Goal: Task Accomplishment & Management: Complete application form

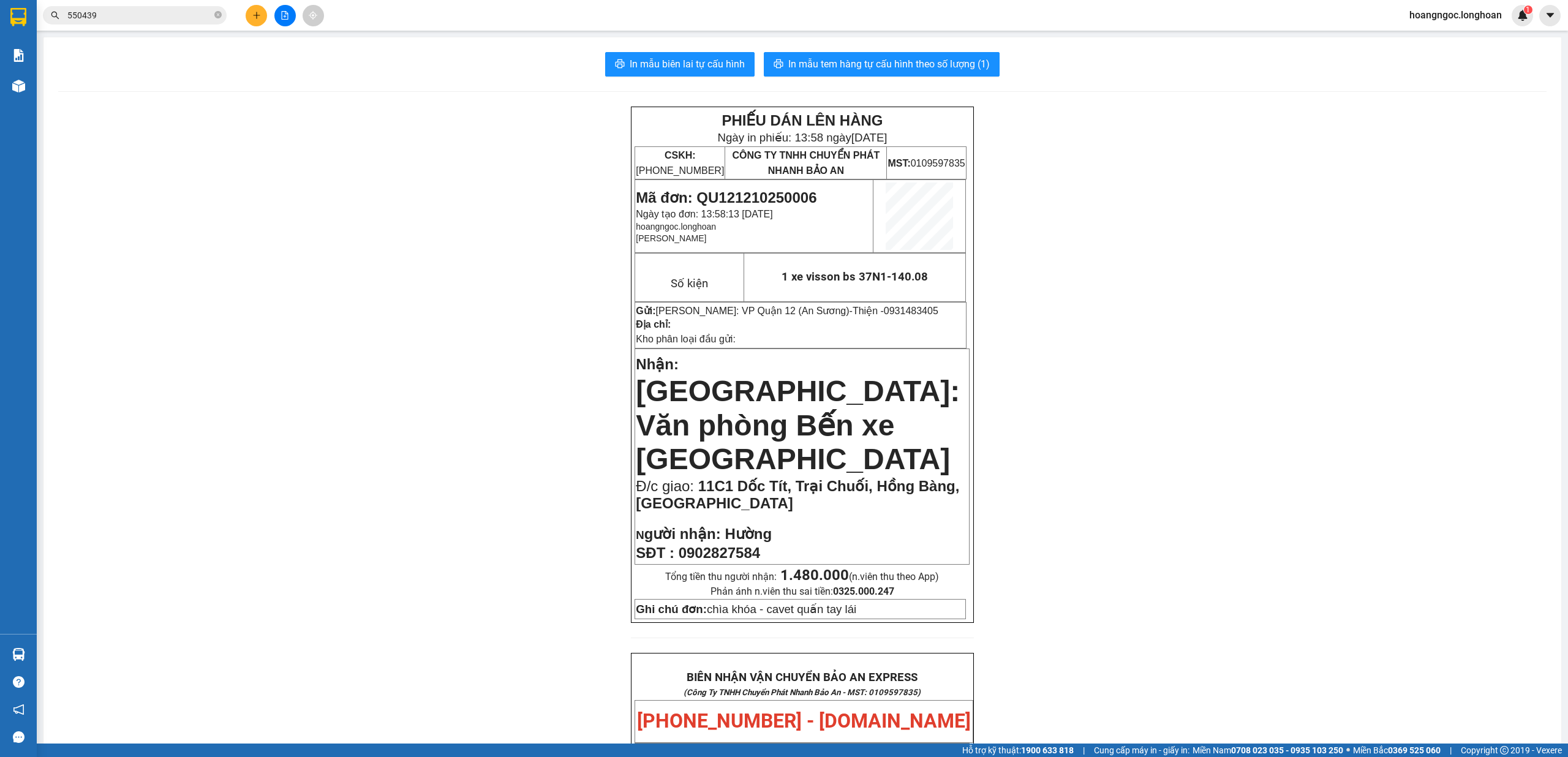
click at [133, 10] on input "550439" at bounding box center [139, 15] width 145 height 13
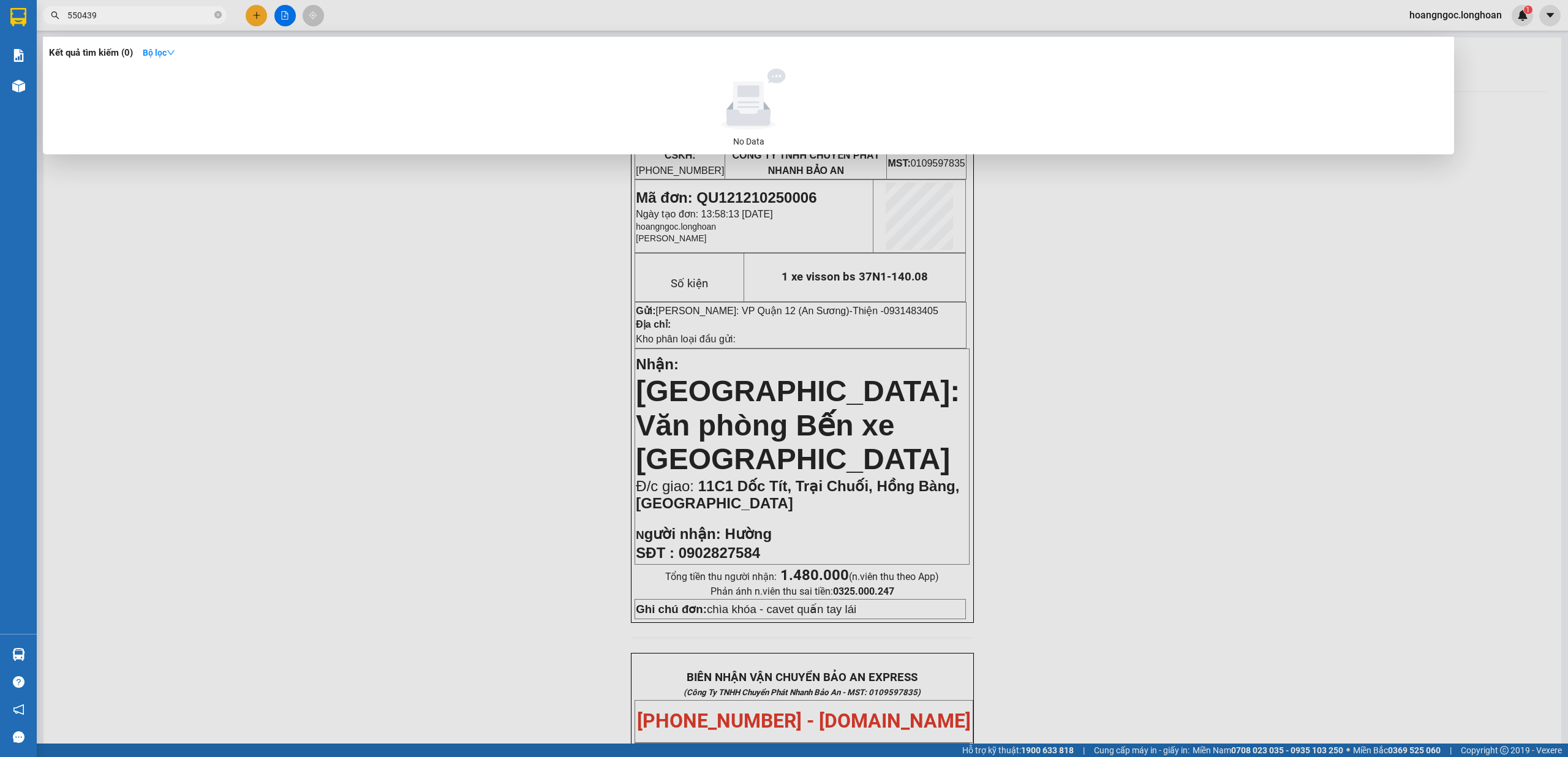
click at [133, 10] on input "550439" at bounding box center [139, 15] width 145 height 13
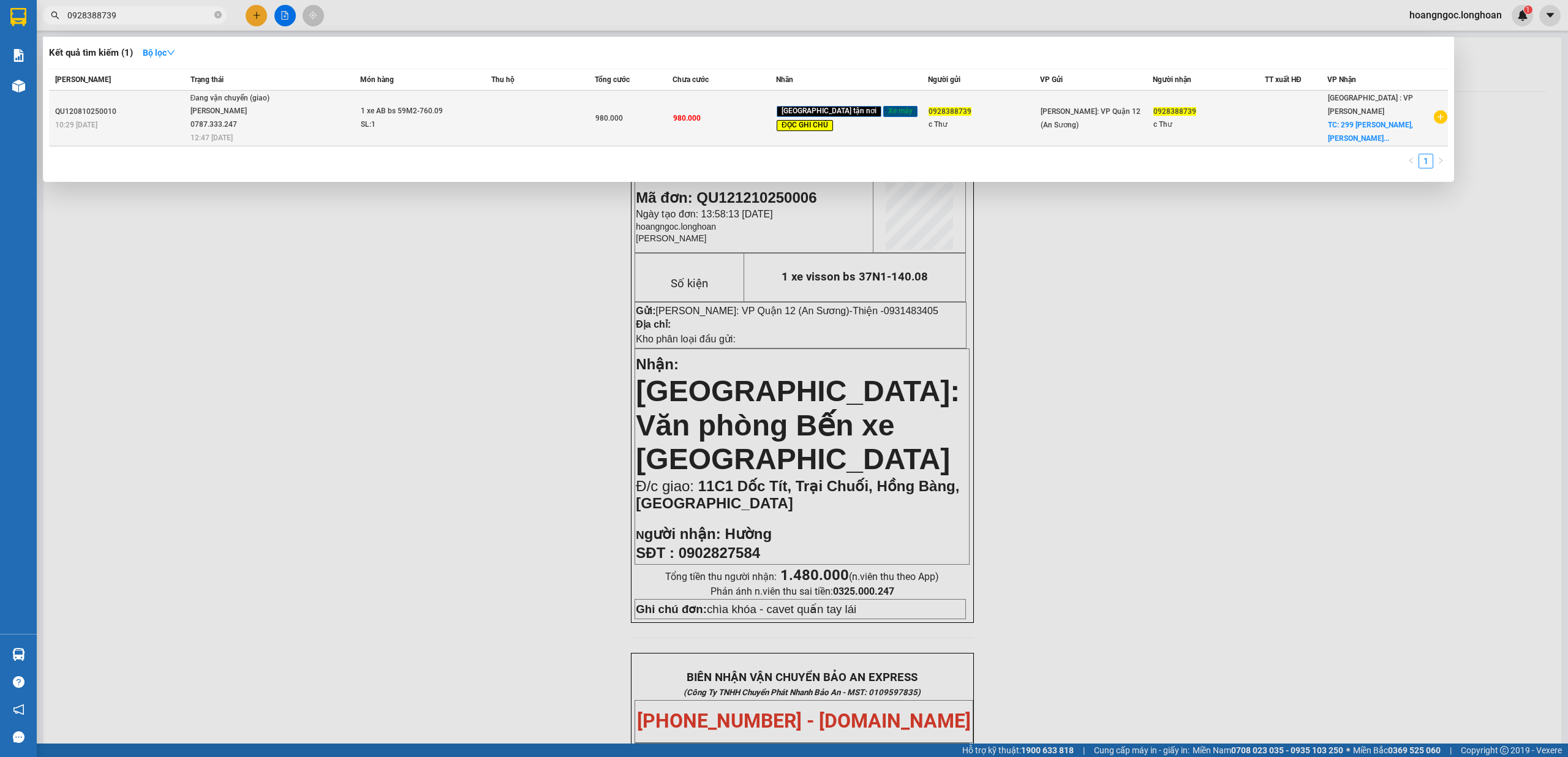
type input "0928388739"
click at [447, 123] on div "SL: 1" at bounding box center [407, 125] width 92 height 13
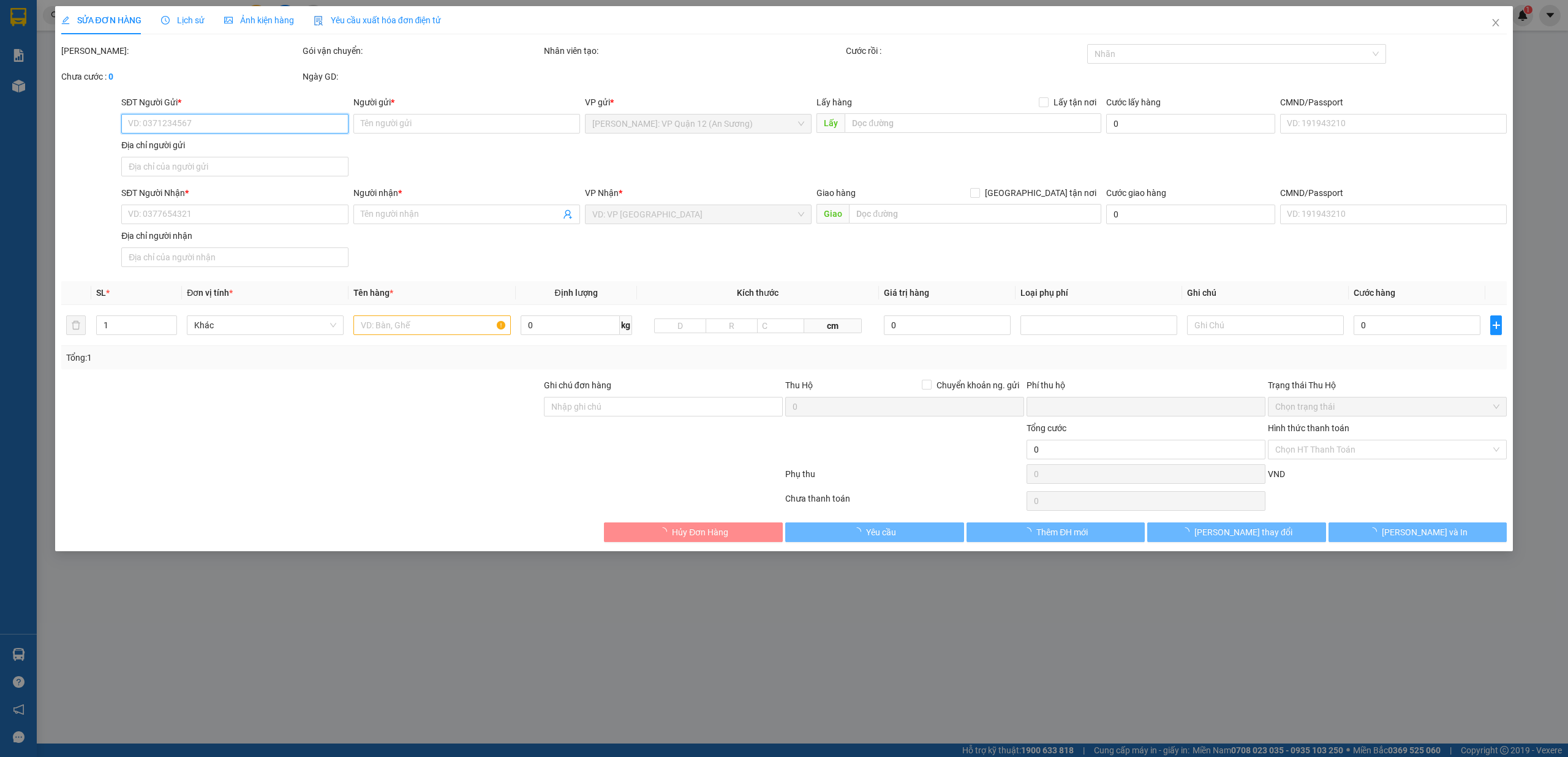
type input "0928388739"
type input "c Thư"
type input "0928388739"
type input "c Thư"
checkbox input "true"
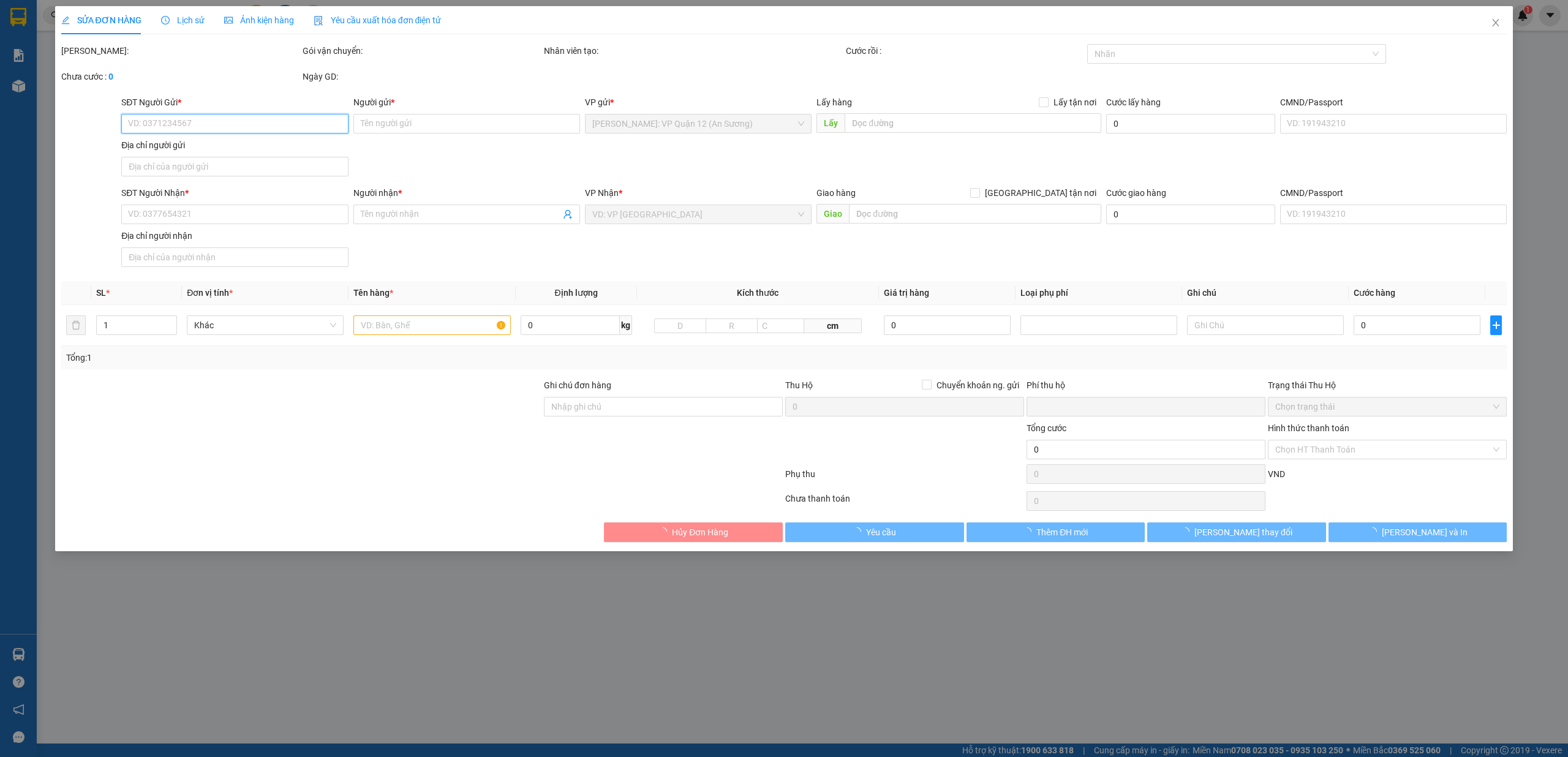
type input "299 Nguyễn Hiến Lê, Hòa Xuân, Đà Nẵng ( CHÌA KHÓA QUẤN Ở NGOÀI BÌA )"
type input "chìa khóa quấn tay lái ( NGOÀI BÌA ) - giấy tờ khách giữ"
type input "0"
type input "980.000"
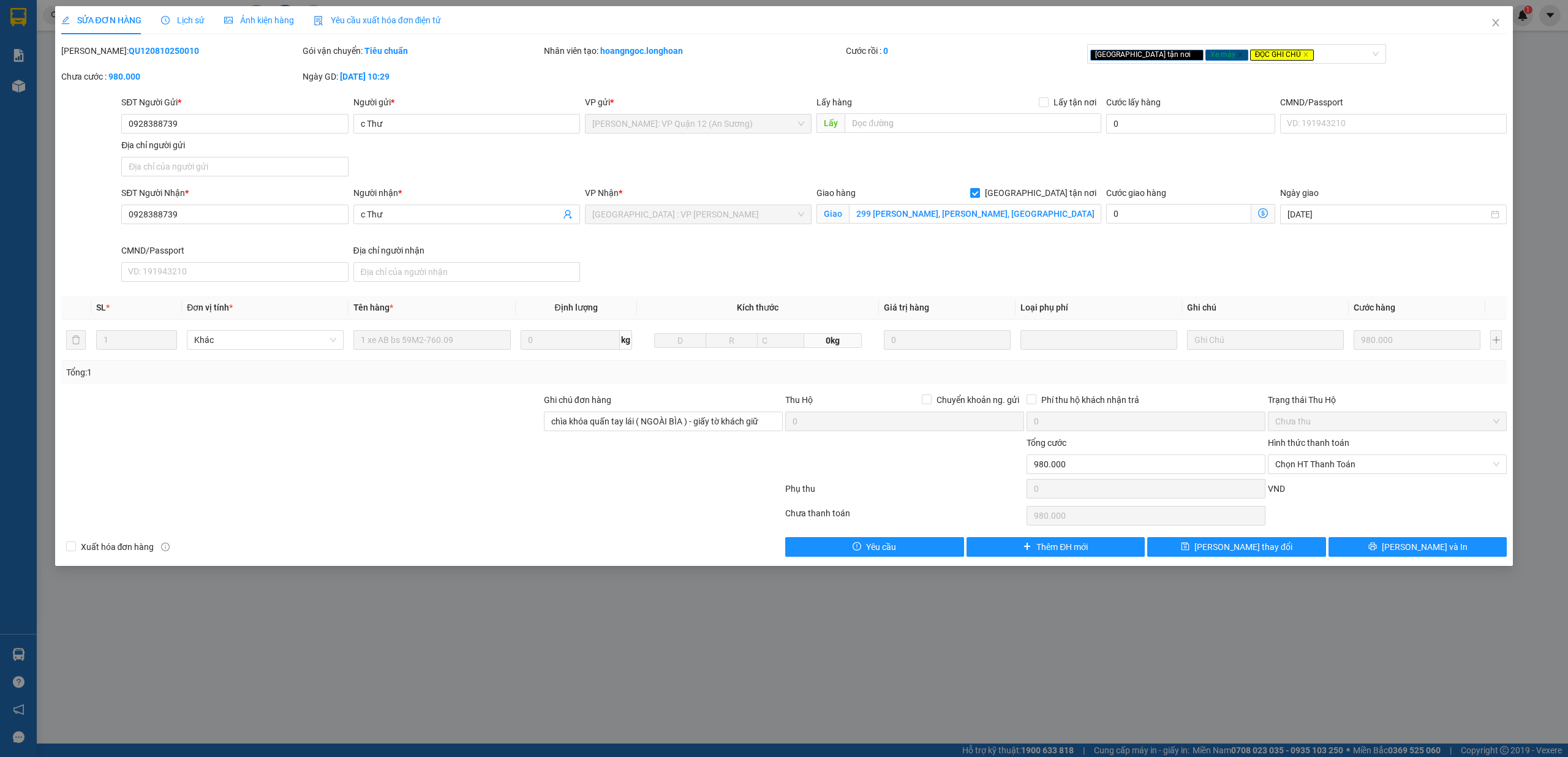
click at [191, 17] on span "Lịch sử" at bounding box center [183, 20] width 44 height 10
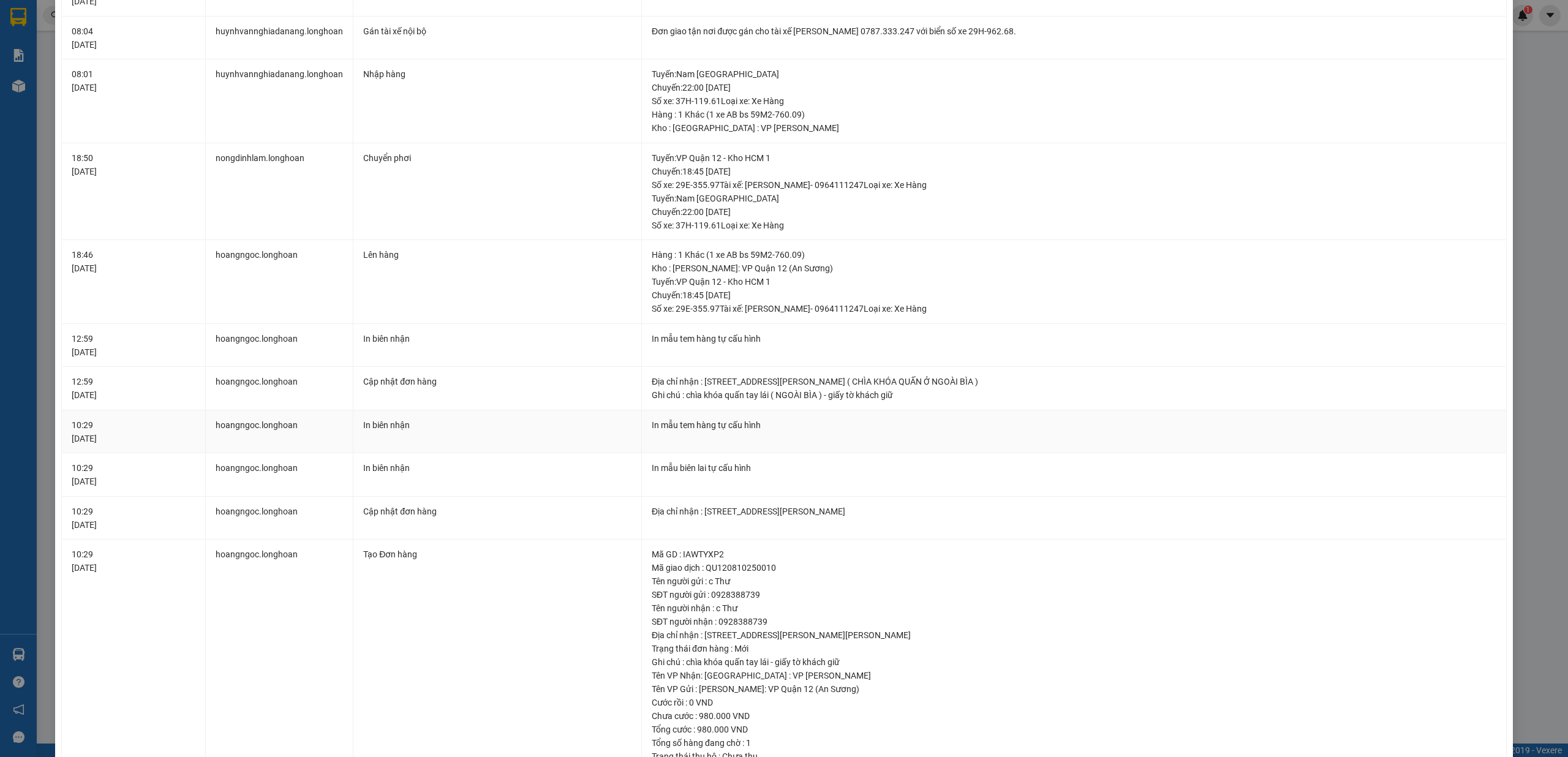
scroll to position [163, 0]
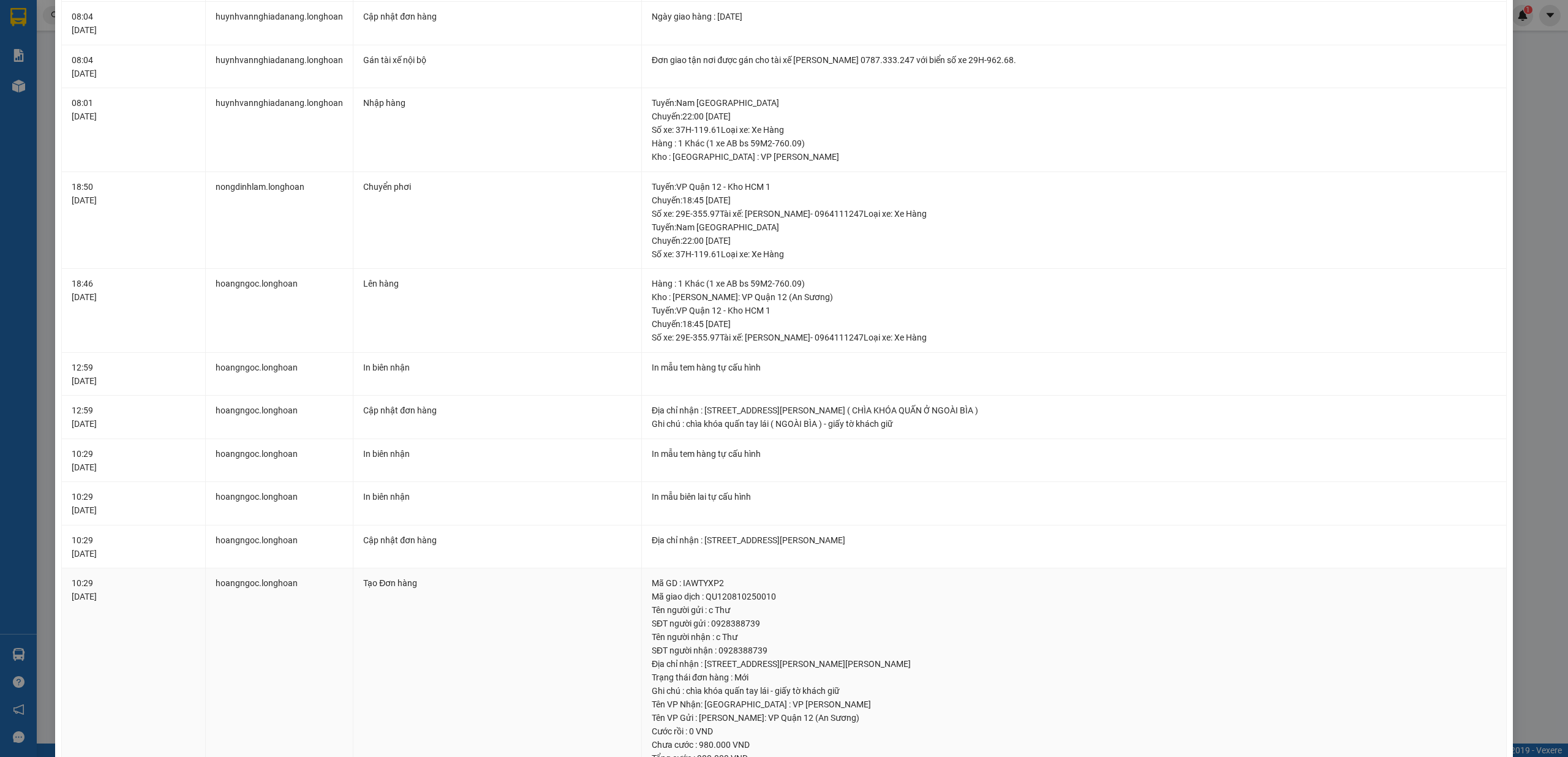
click at [261, 587] on td "hoangngoc.longhoan" at bounding box center [280, 697] width 147 height 259
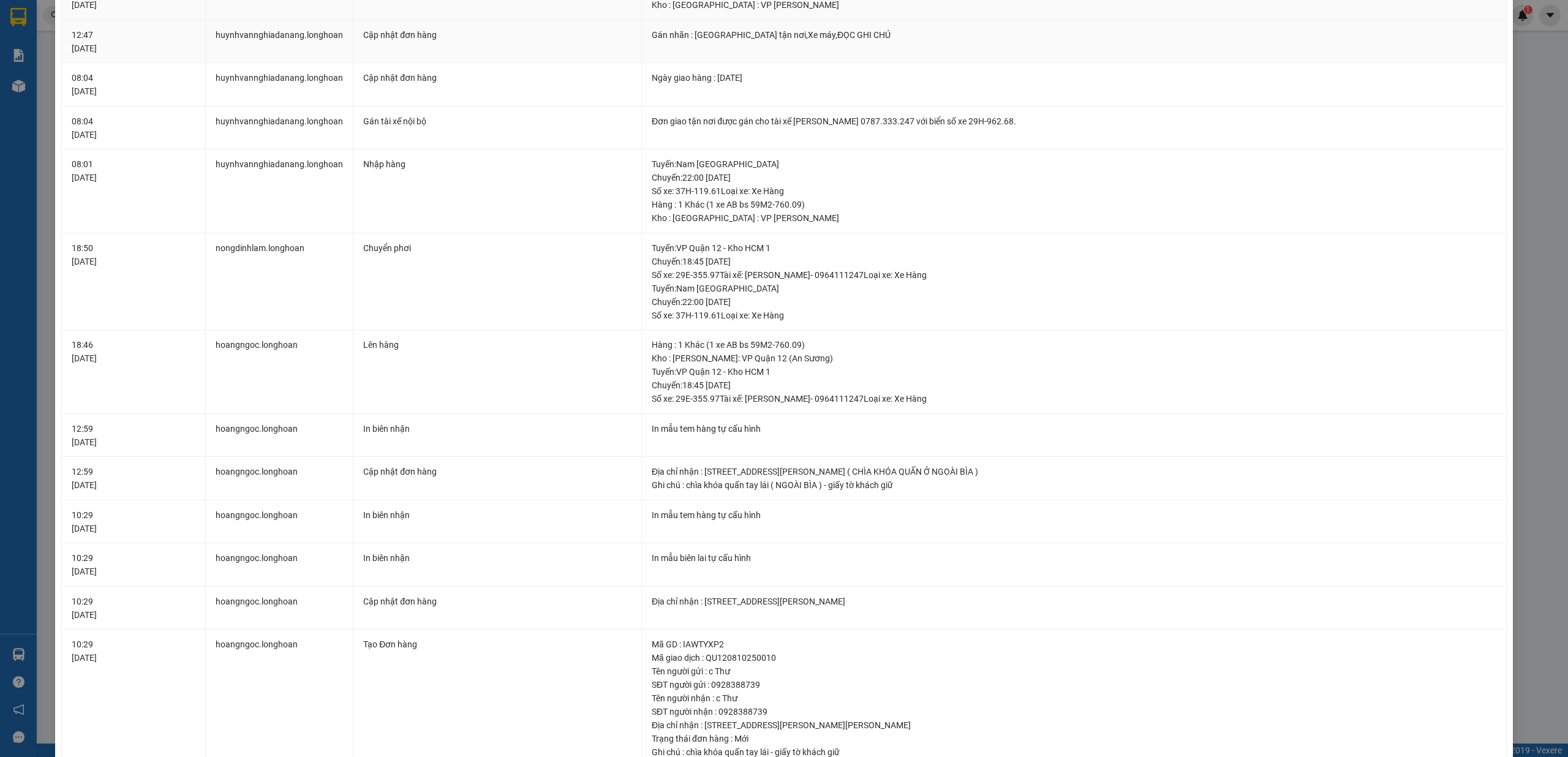
scroll to position [0, 0]
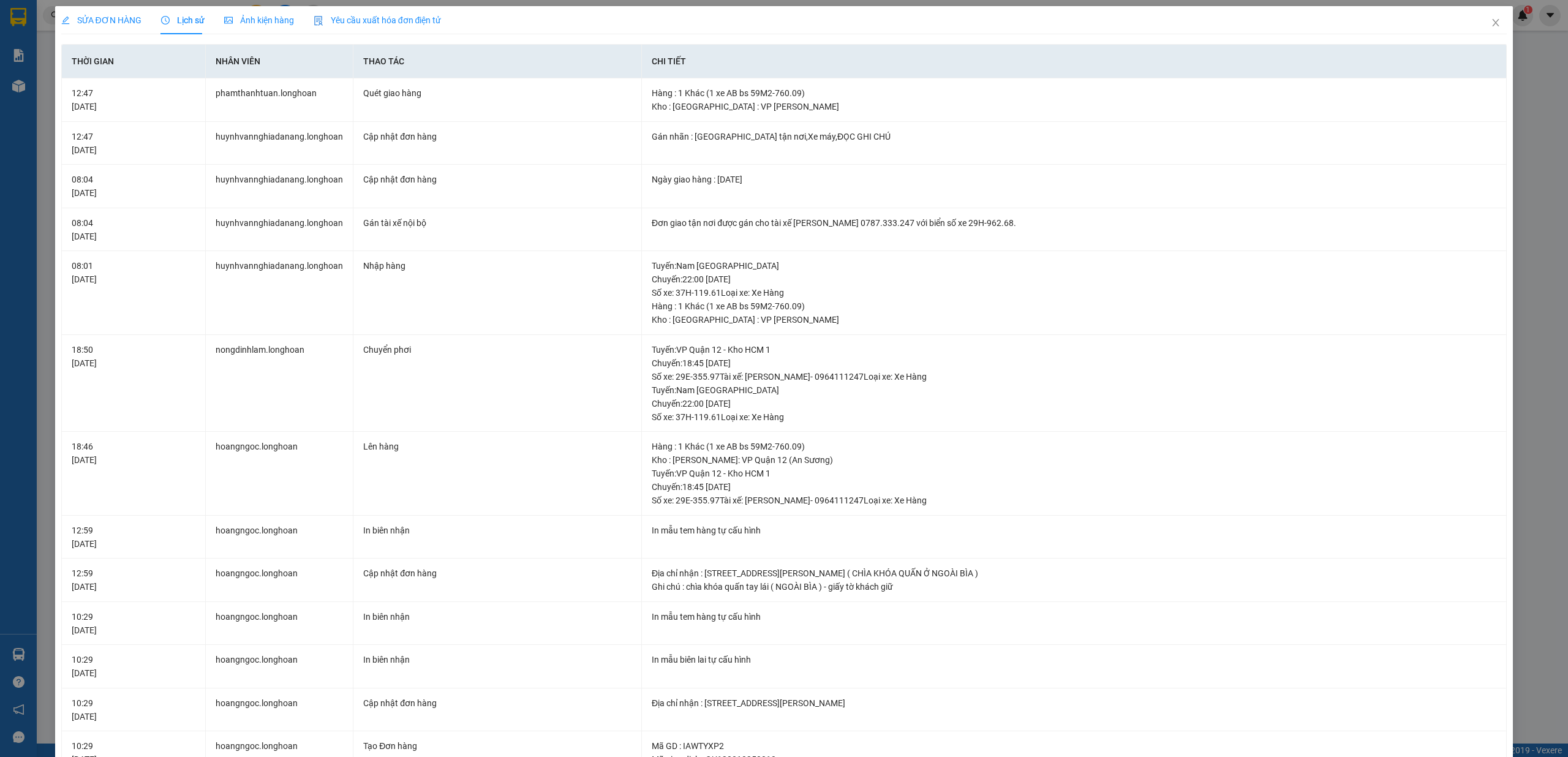
click at [129, 28] on div "SỬA ĐƠN HÀNG" at bounding box center [102, 21] width 80 height 28
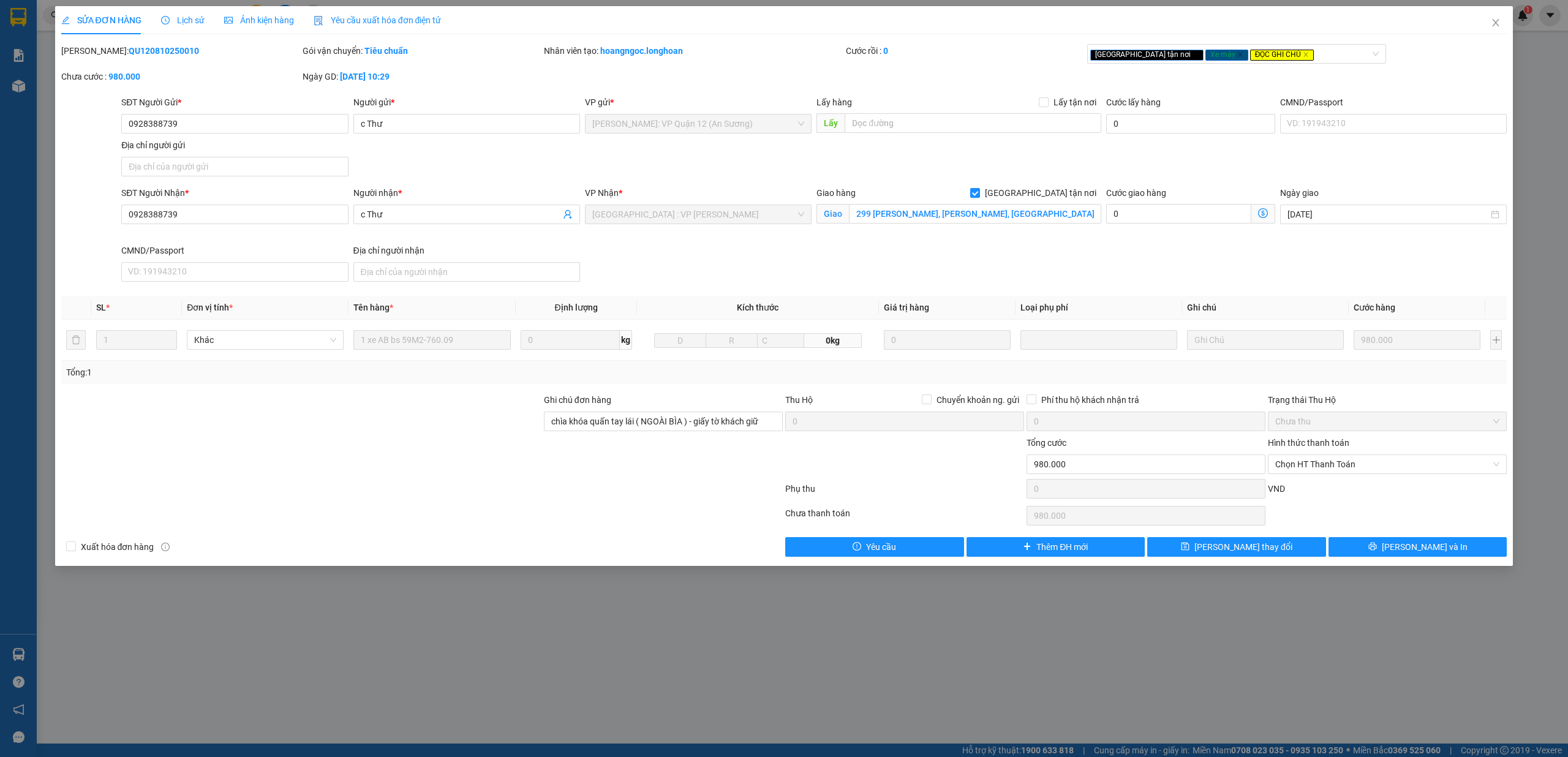
click at [199, 15] on span "Lịch sử" at bounding box center [183, 20] width 44 height 10
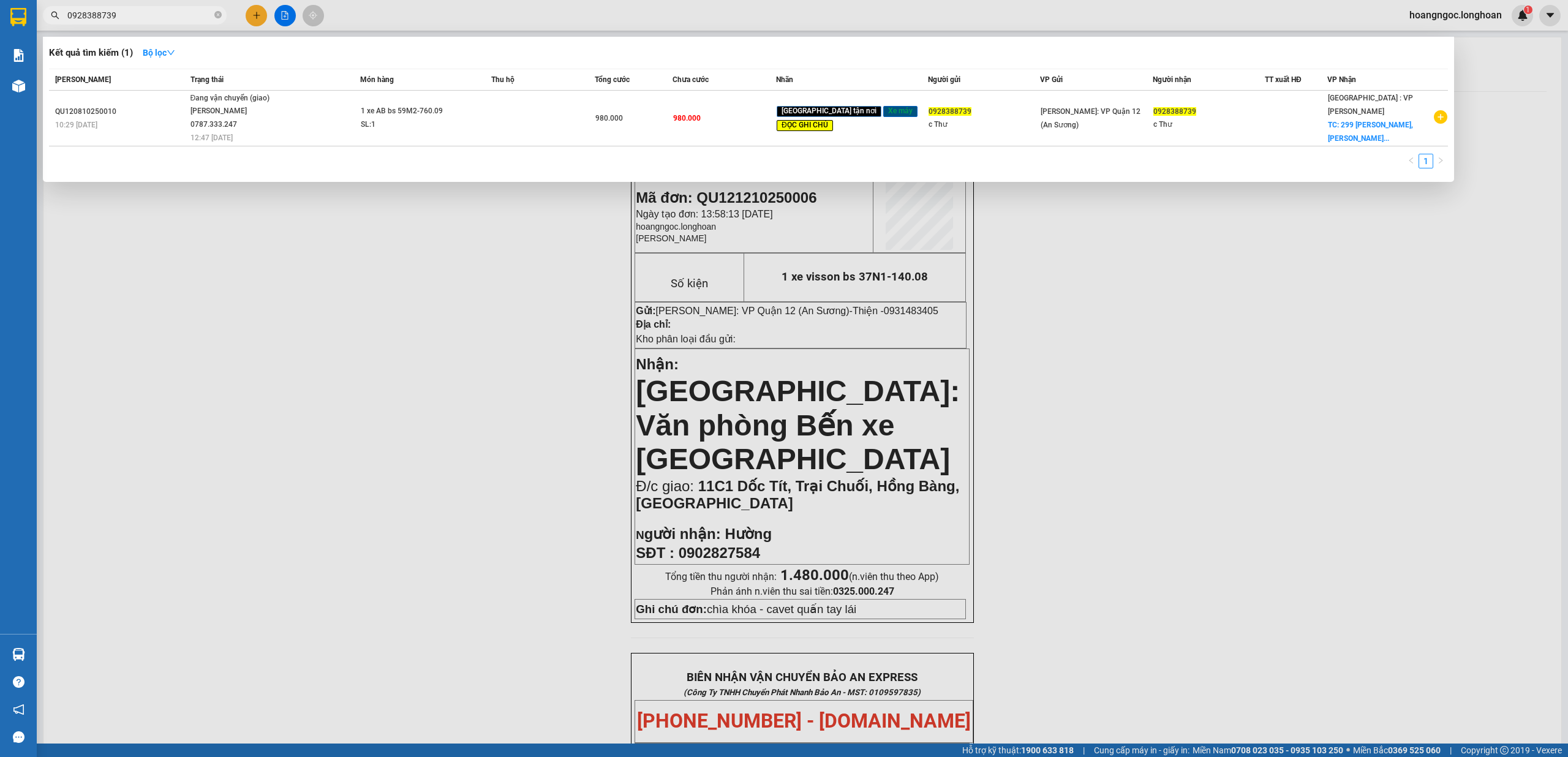
click at [212, 13] on input "0928388739" at bounding box center [139, 15] width 145 height 13
click at [216, 13] on icon "close-circle" at bounding box center [218, 15] width 7 height 7
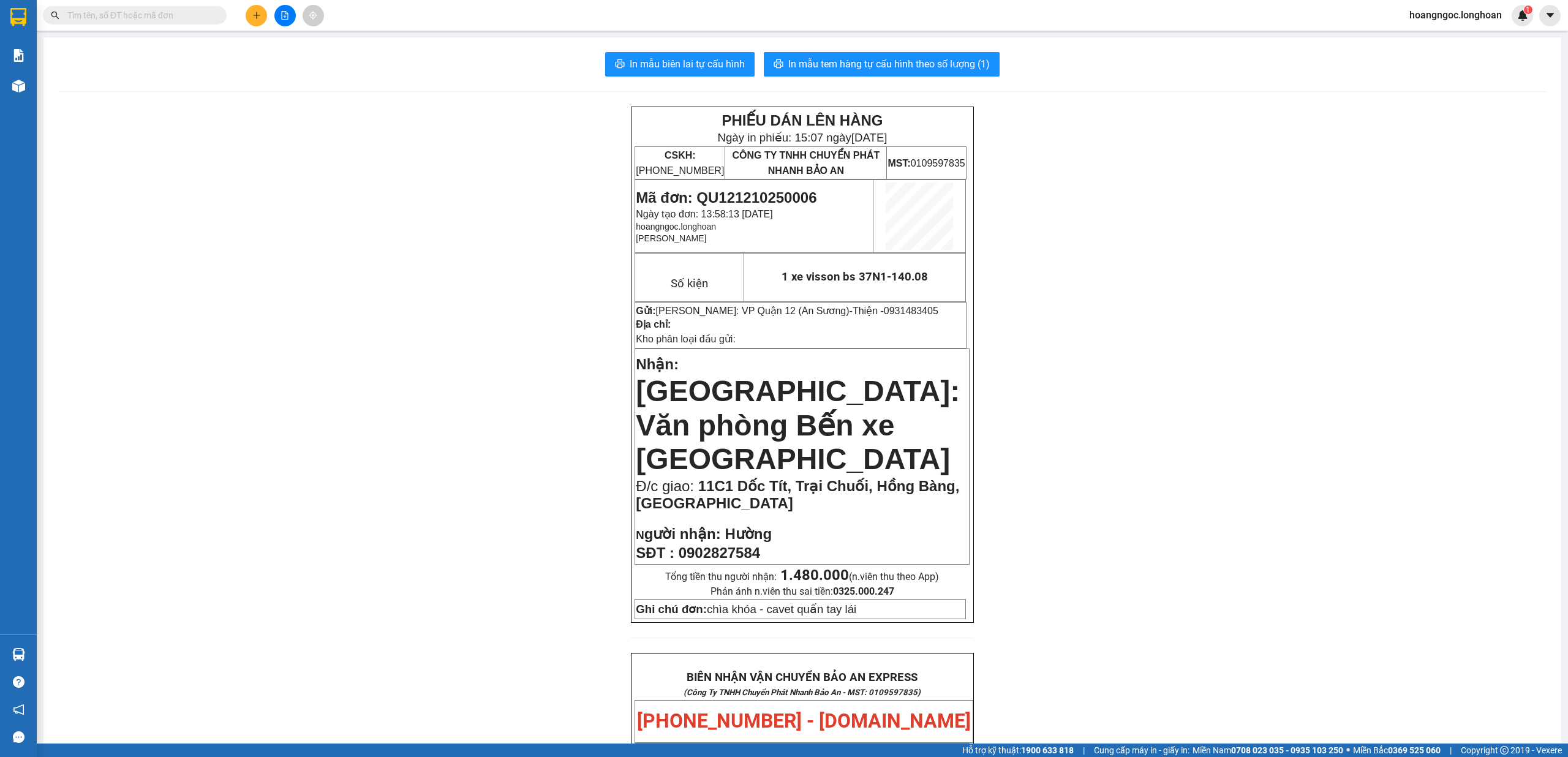
paste input "0903973325"
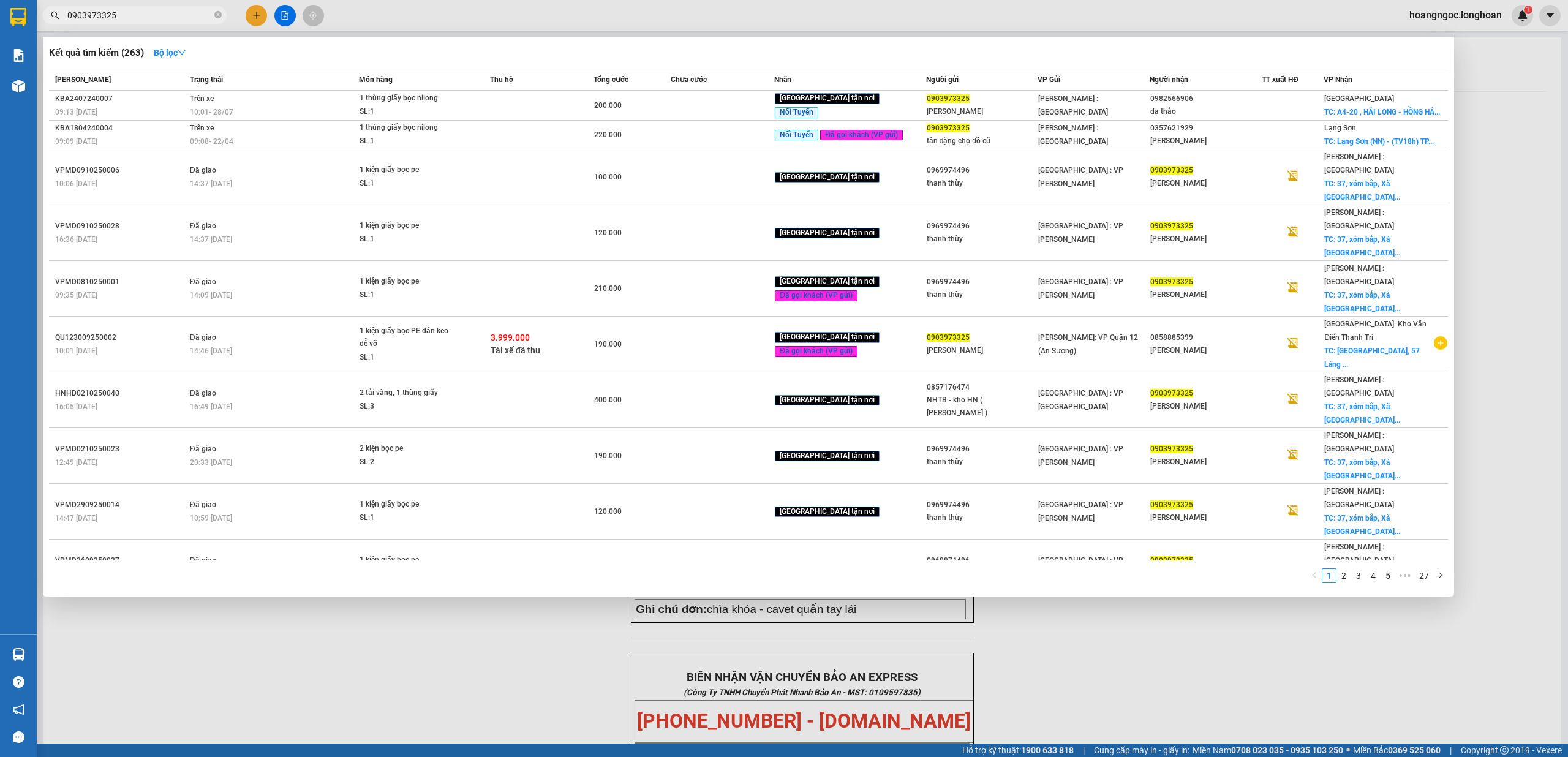
type input "0903973325"
click at [481, 706] on div at bounding box center [784, 378] width 1568 height 757
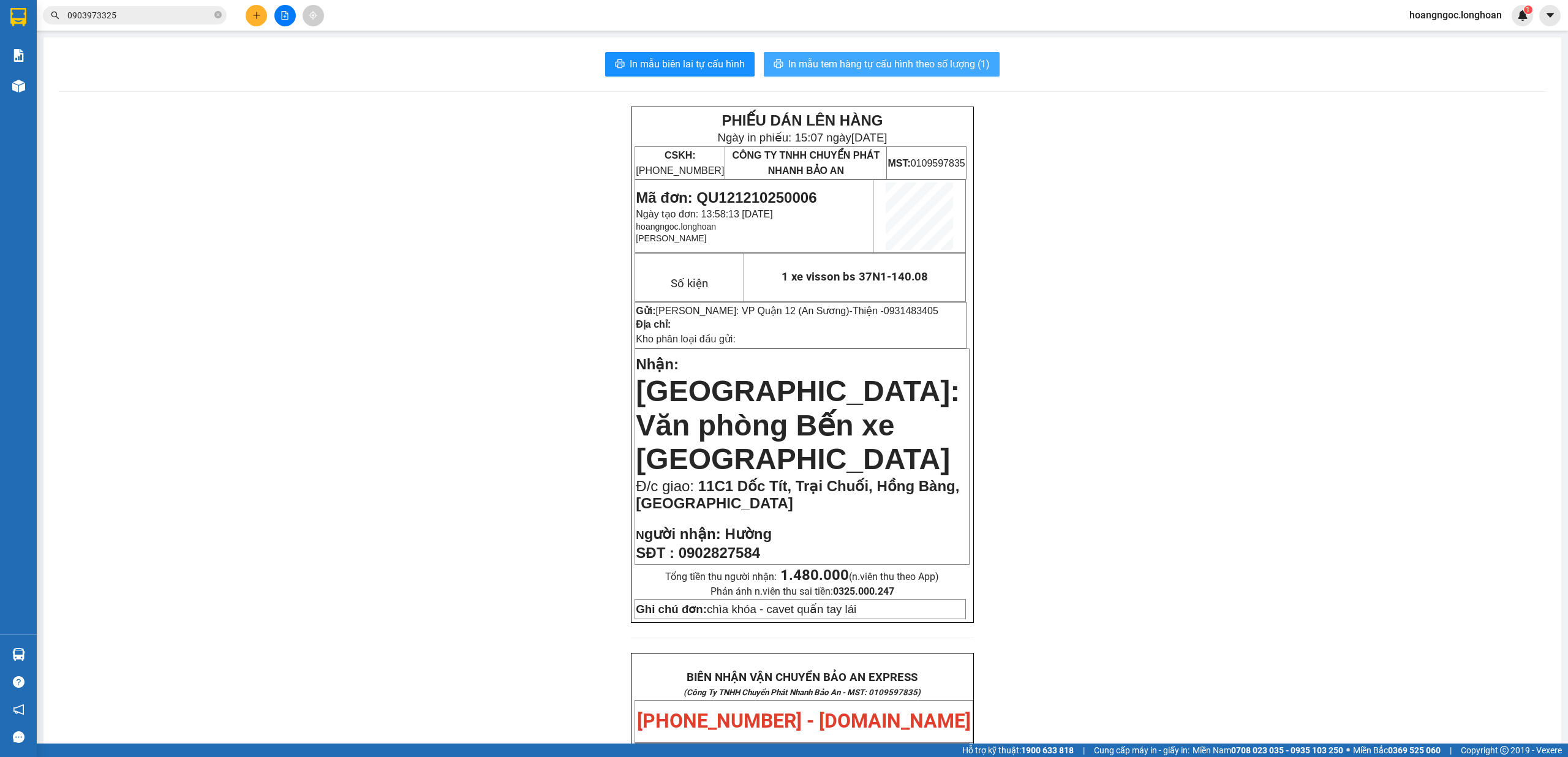
click at [810, 72] on button "In mẫu tem hàng tự cấu hình theo số lượng (1)" at bounding box center [881, 64] width 236 height 24
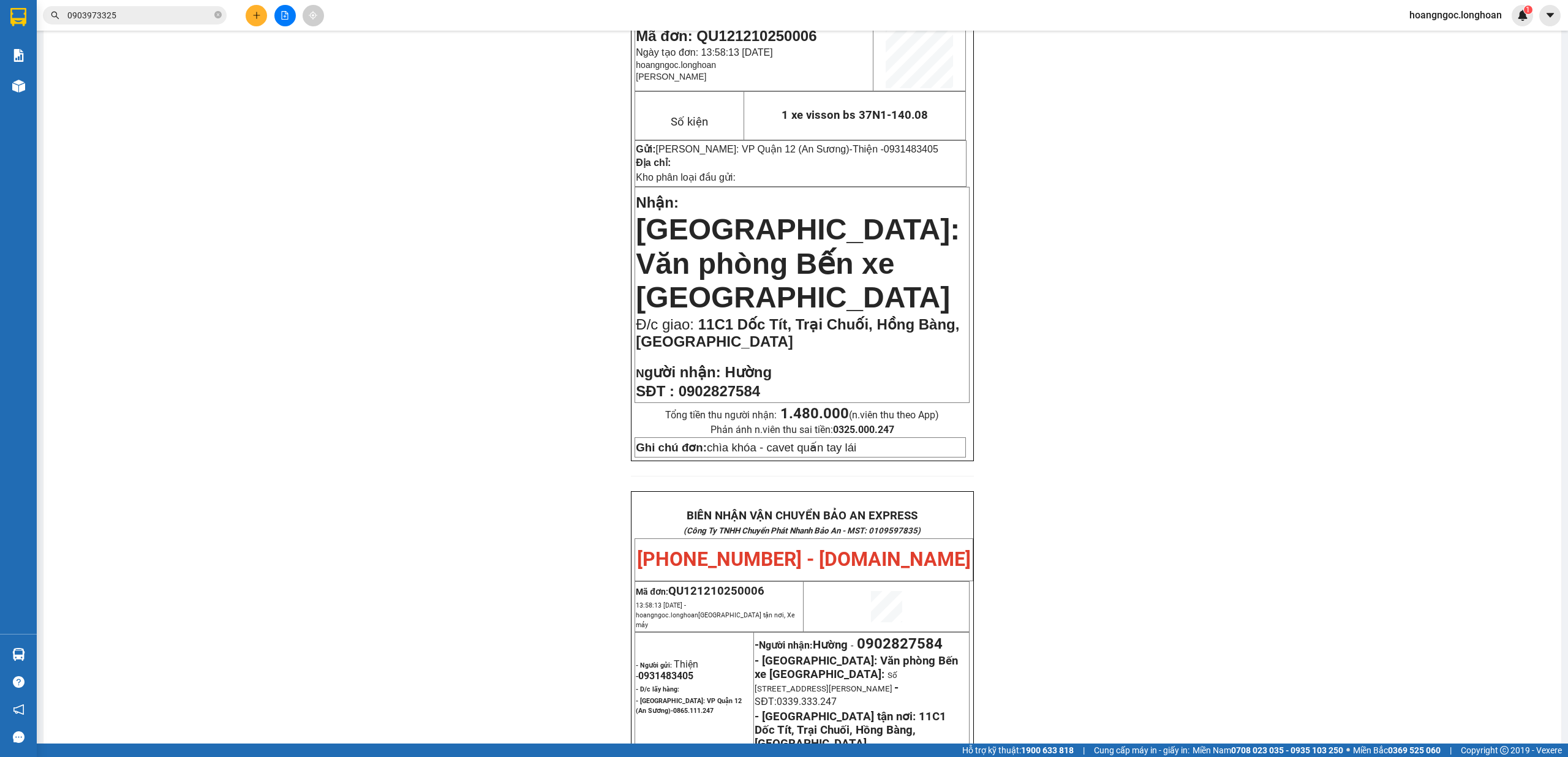
scroll to position [163, 0]
click at [216, 13] on icon "close-circle" at bounding box center [218, 15] width 7 height 7
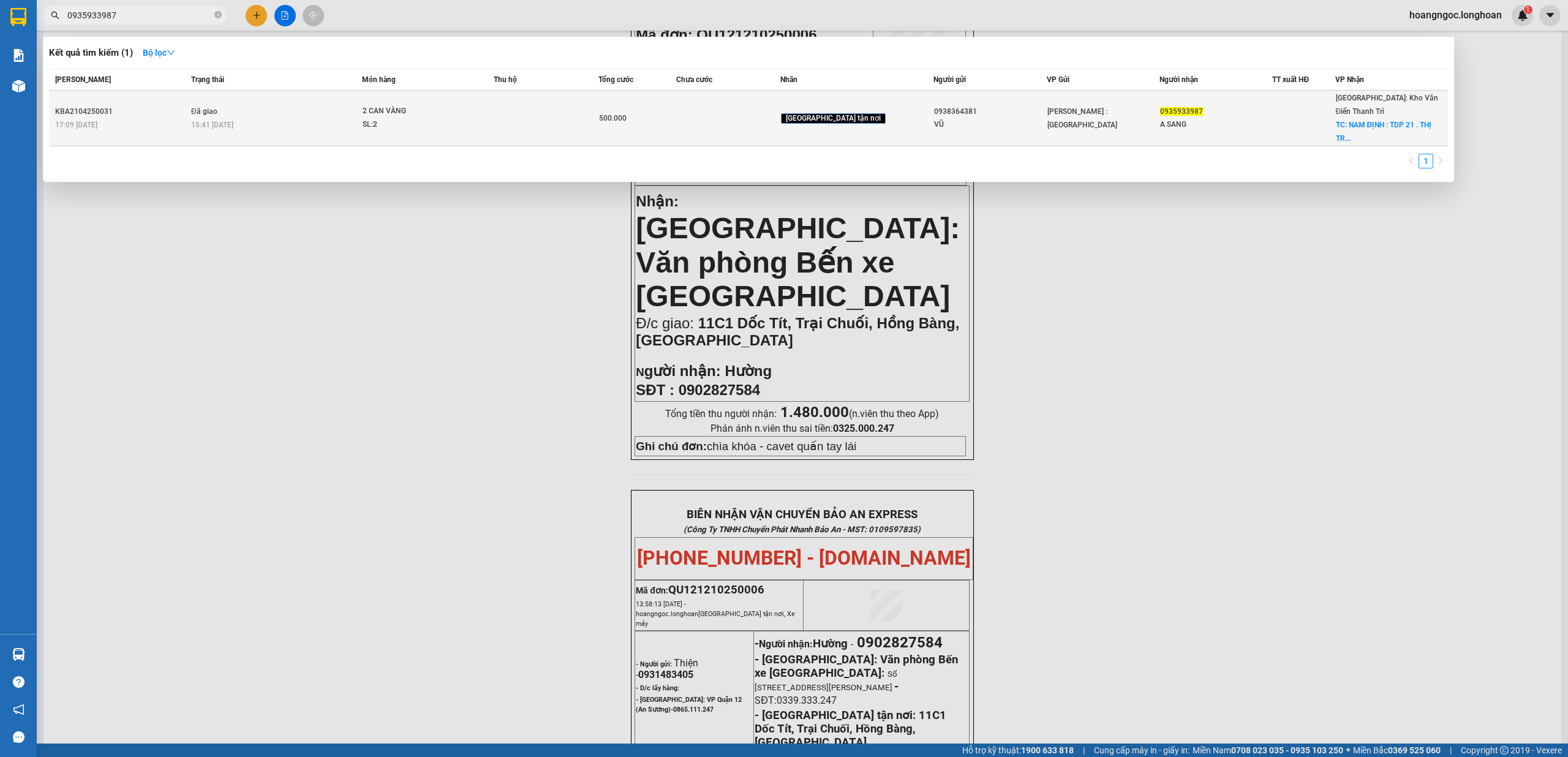
type input "0935933987"
click at [337, 118] on div "15:41 [DATE]" at bounding box center [276, 125] width 171 height 13
click at [395, 104] on div "2 CAN VÀNG" at bounding box center [409, 111] width 92 height 13
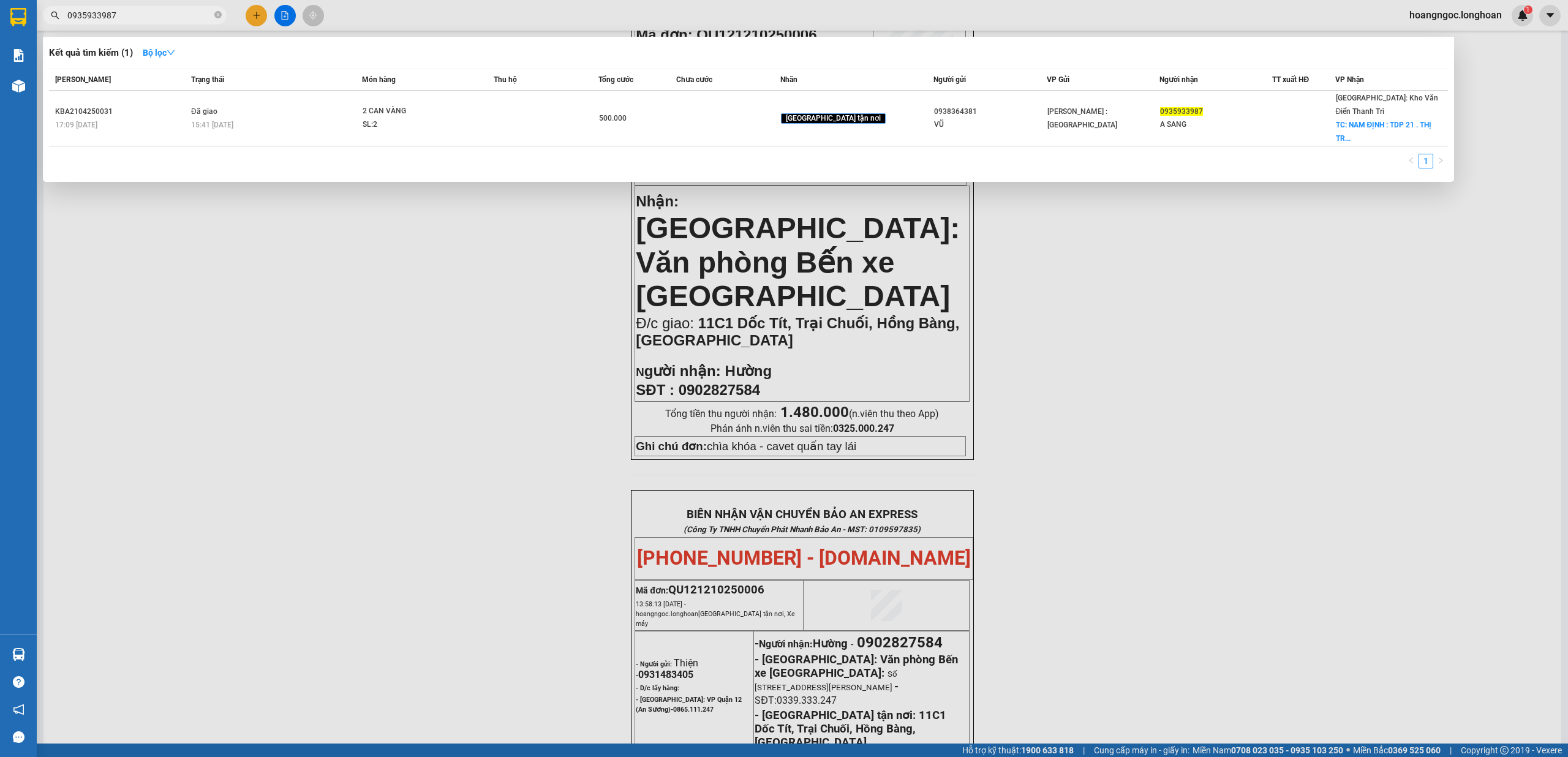
click at [479, 302] on div at bounding box center [784, 378] width 1568 height 757
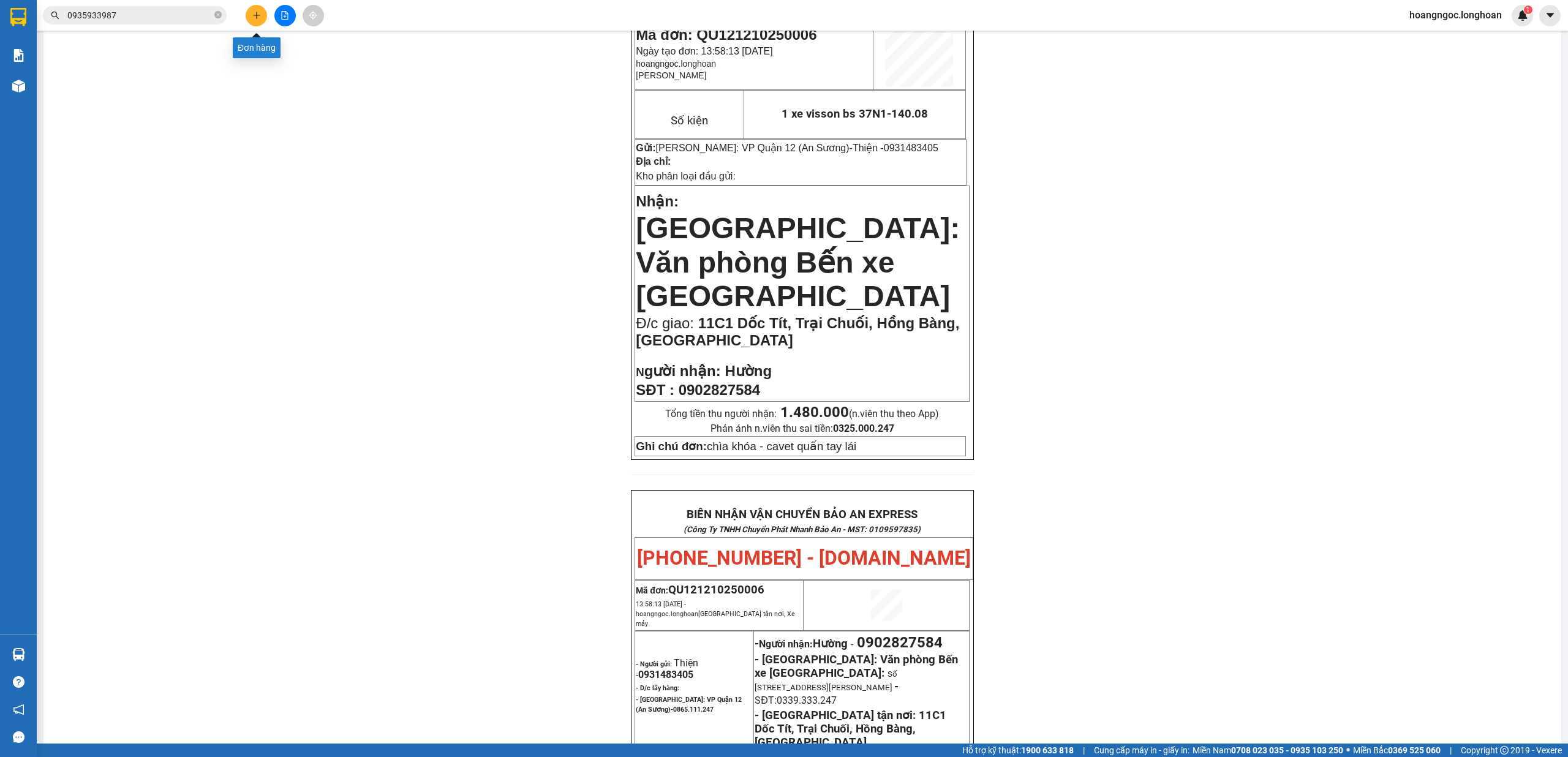
click at [250, 18] on button at bounding box center [256, 15] width 21 height 21
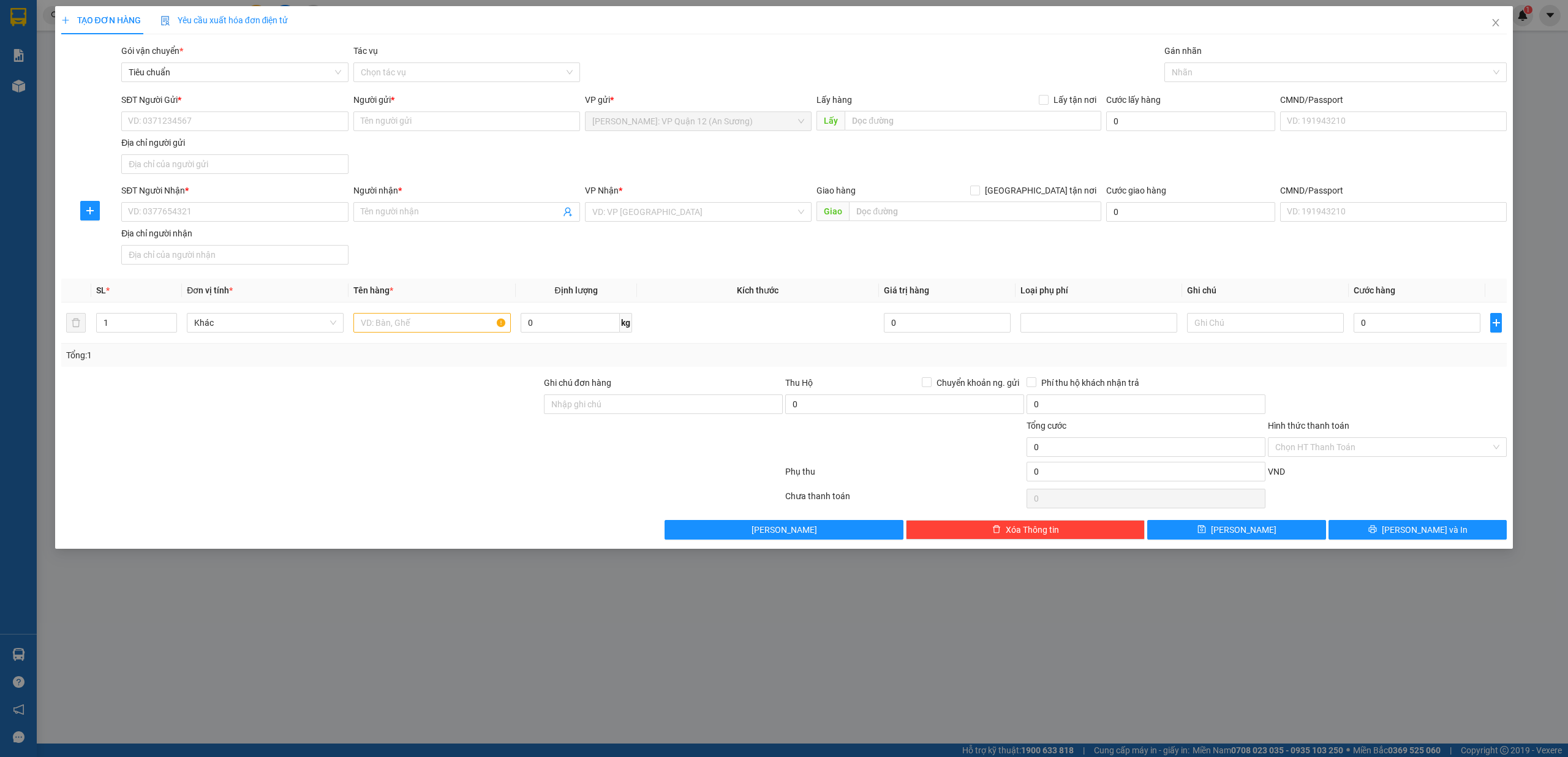
click at [160, 176] on div "Địa chỉ người gửi" at bounding box center [234, 158] width 227 height 43
click at [160, 167] on input "Địa chỉ người gửi" at bounding box center [234, 164] width 227 height 20
click at [229, 168] on input "0935933987" at bounding box center [234, 164] width 227 height 20
type input "0935933987"
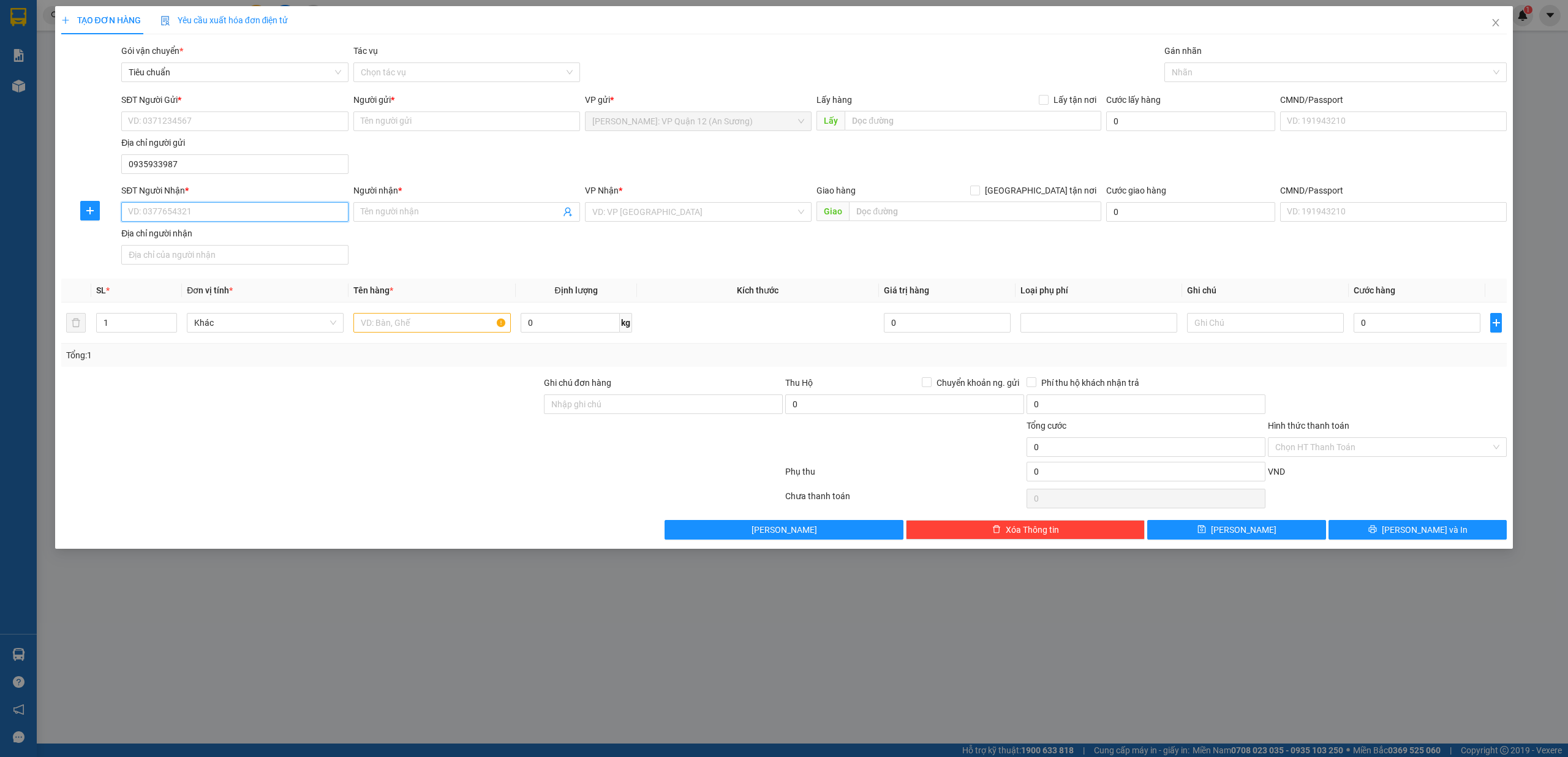
click at [227, 214] on input "SĐT Người Nhận *" at bounding box center [234, 212] width 227 height 20
paste input "0935933987"
type input "0935933987"
click at [227, 214] on input "0935933987" at bounding box center [234, 212] width 227 height 20
click at [216, 233] on div "0935933987 - A SANG" at bounding box center [234, 238] width 212 height 13
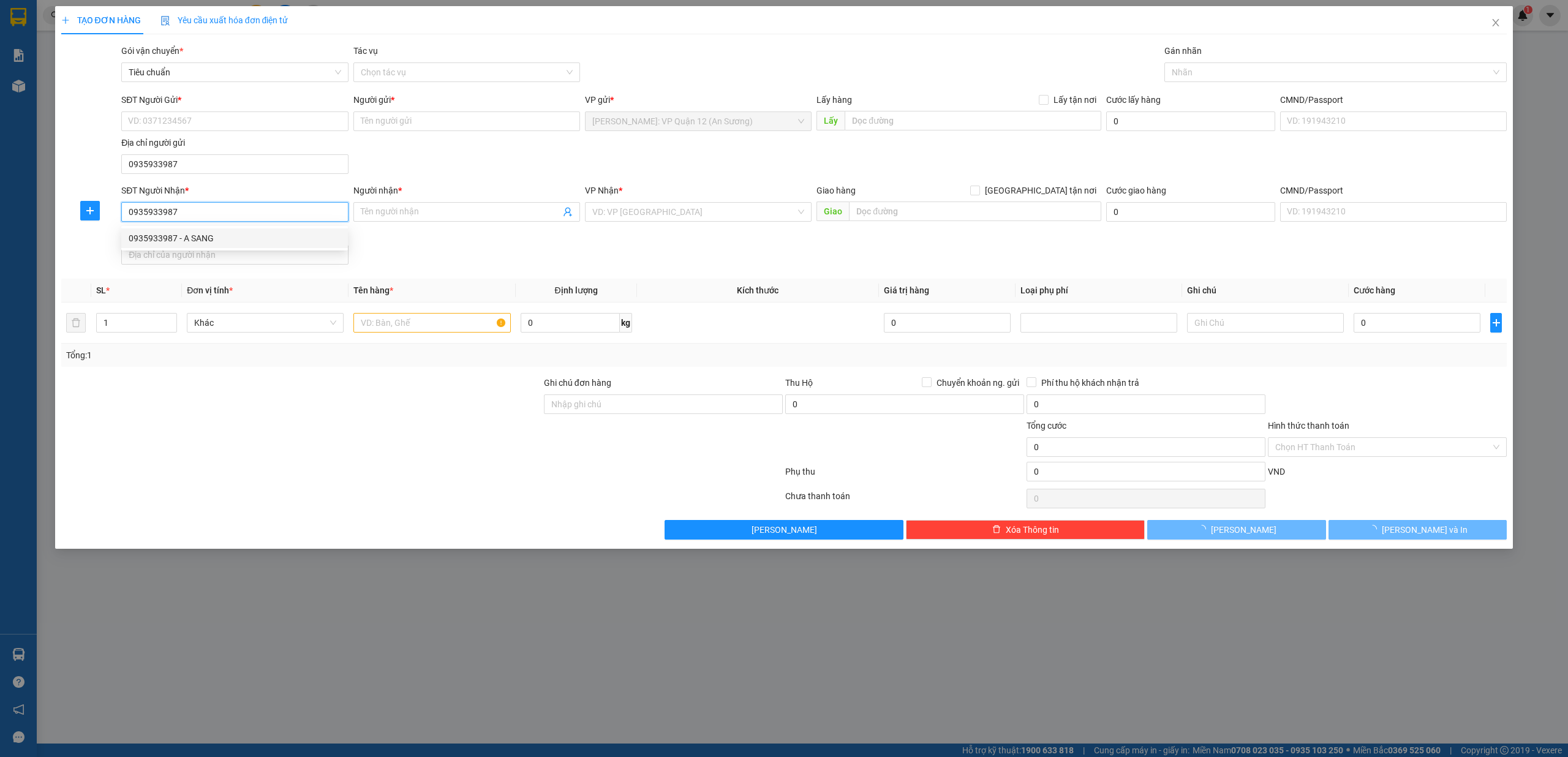
type input "A SANG"
checkbox input "true"
type input "NAM ĐỊNH : TDP 21 . THỊ TRẤN THỊNH LONG , HẢI HẬU , NAM ĐỊNH"
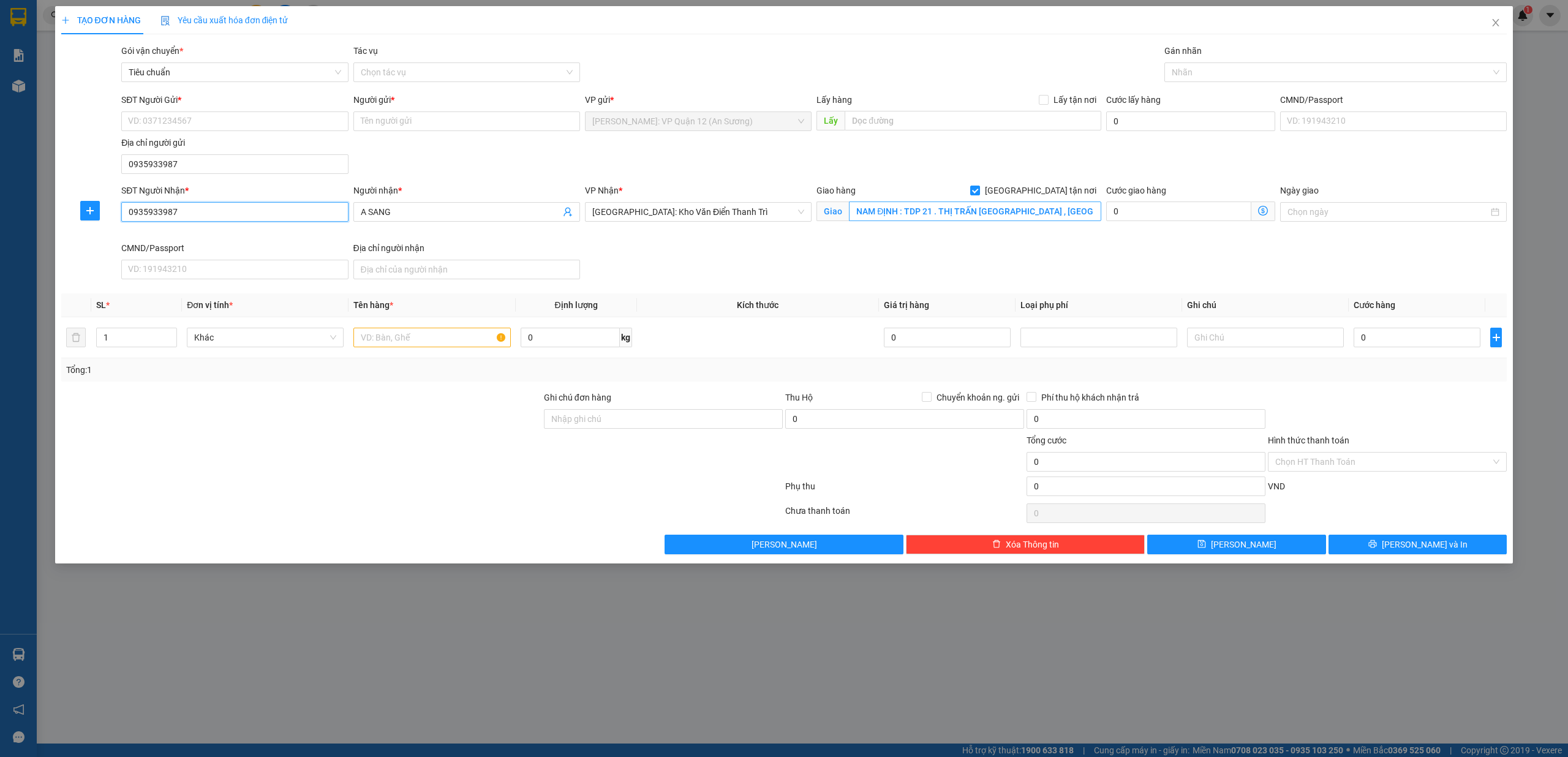
type input "0935933987"
click at [1034, 215] on input "NAM ĐỊNH : TDP 21 . THỊ TRẤN THỊNH LONG , HẢI HẬU , NAM ĐỊNH" at bounding box center [975, 211] width 253 height 20
click at [228, 162] on input "0935933987" at bounding box center [234, 164] width 227 height 20
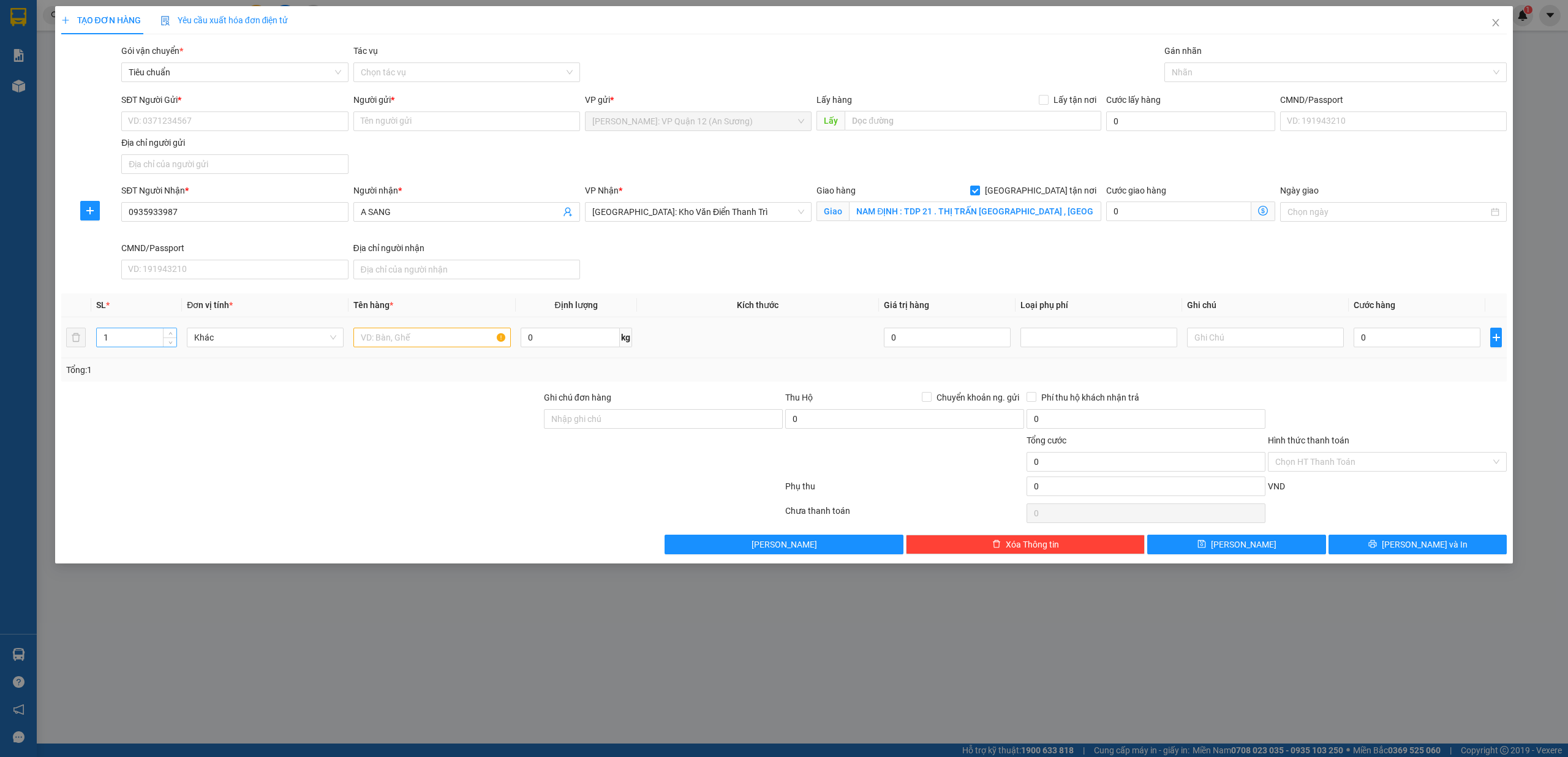
click at [138, 340] on input "1" at bounding box center [136, 337] width 79 height 19
click at [167, 338] on span "Decrease Value" at bounding box center [170, 341] width 13 height 11
click at [174, 331] on span "Increase Value" at bounding box center [170, 334] width 13 height 11
type input "2"
click at [235, 122] on input "SĐT Người Gửi *" at bounding box center [234, 121] width 227 height 20
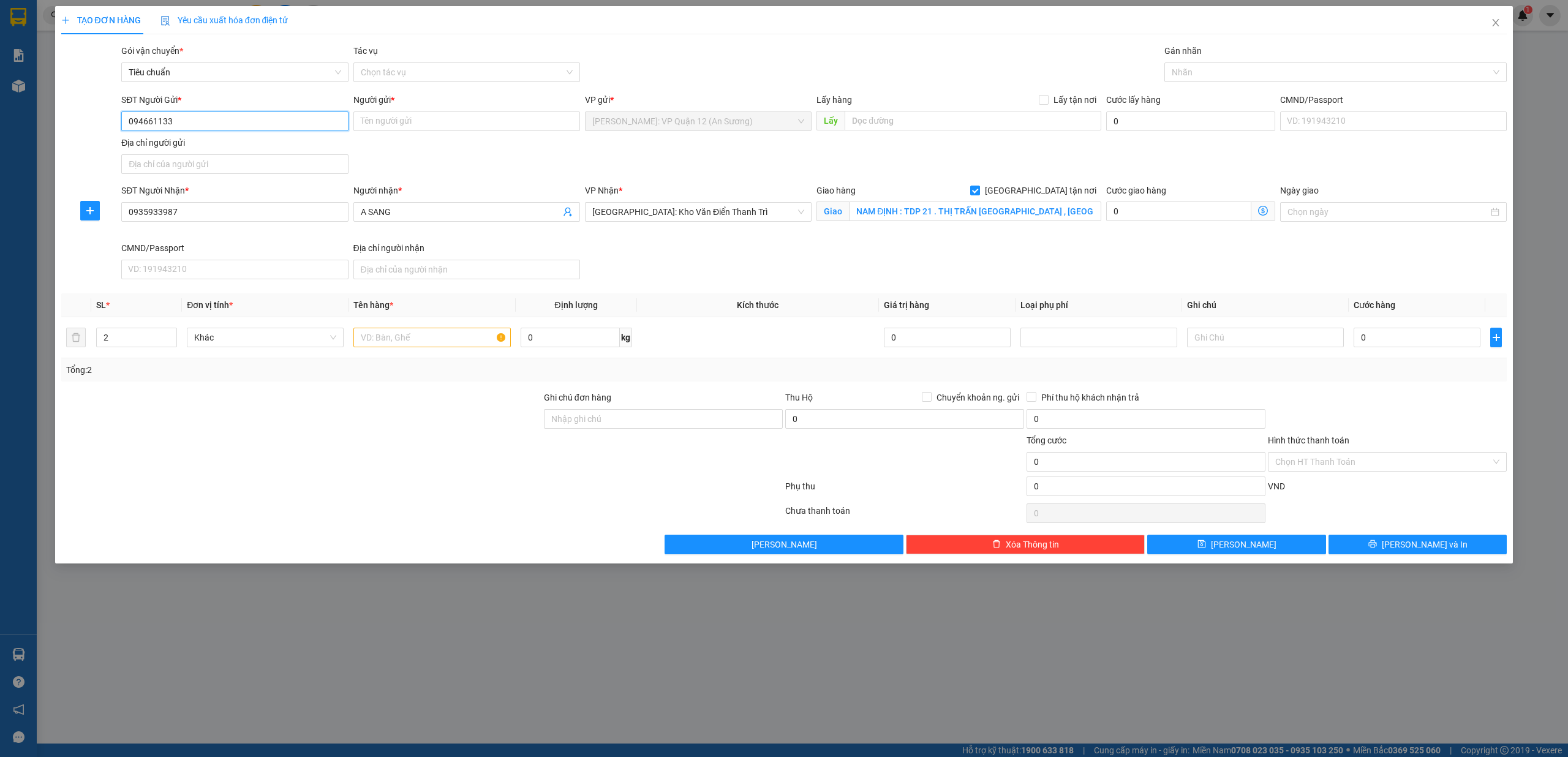
type input "0946611338"
click at [255, 147] on div "0946611338 - NGUYÊN" at bounding box center [234, 146] width 212 height 13
type input "NGUYÊN"
type input "0946611338"
click at [216, 216] on input "0935933987" at bounding box center [234, 212] width 227 height 20
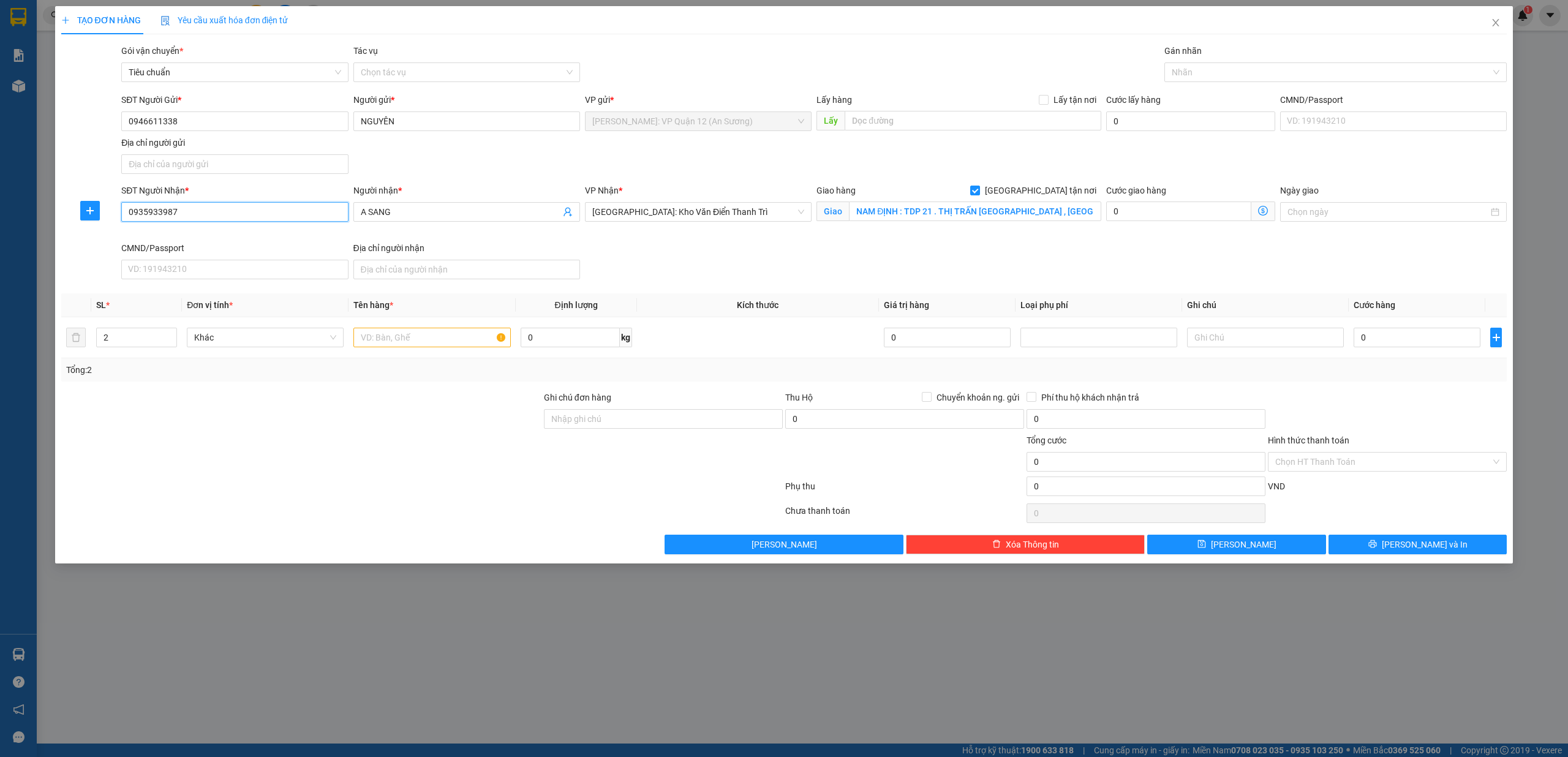
click at [216, 216] on input "0935933987" at bounding box center [234, 212] width 227 height 20
click at [570, 475] on div at bounding box center [663, 455] width 242 height 43
click at [397, 341] on input "text" at bounding box center [432, 337] width 157 height 20
click at [1215, 78] on div at bounding box center [1330, 73] width 325 height 15
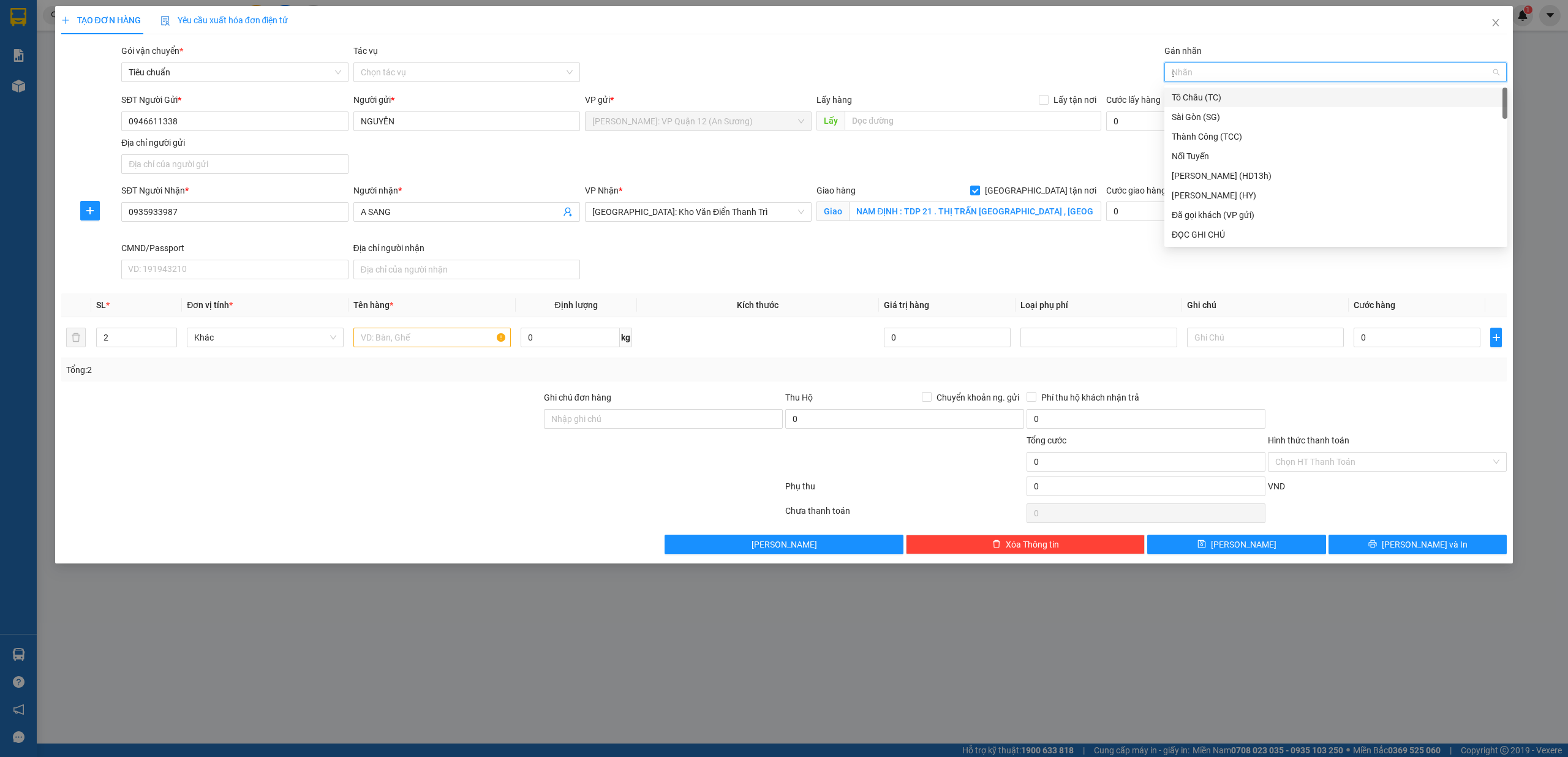
type input "gt"
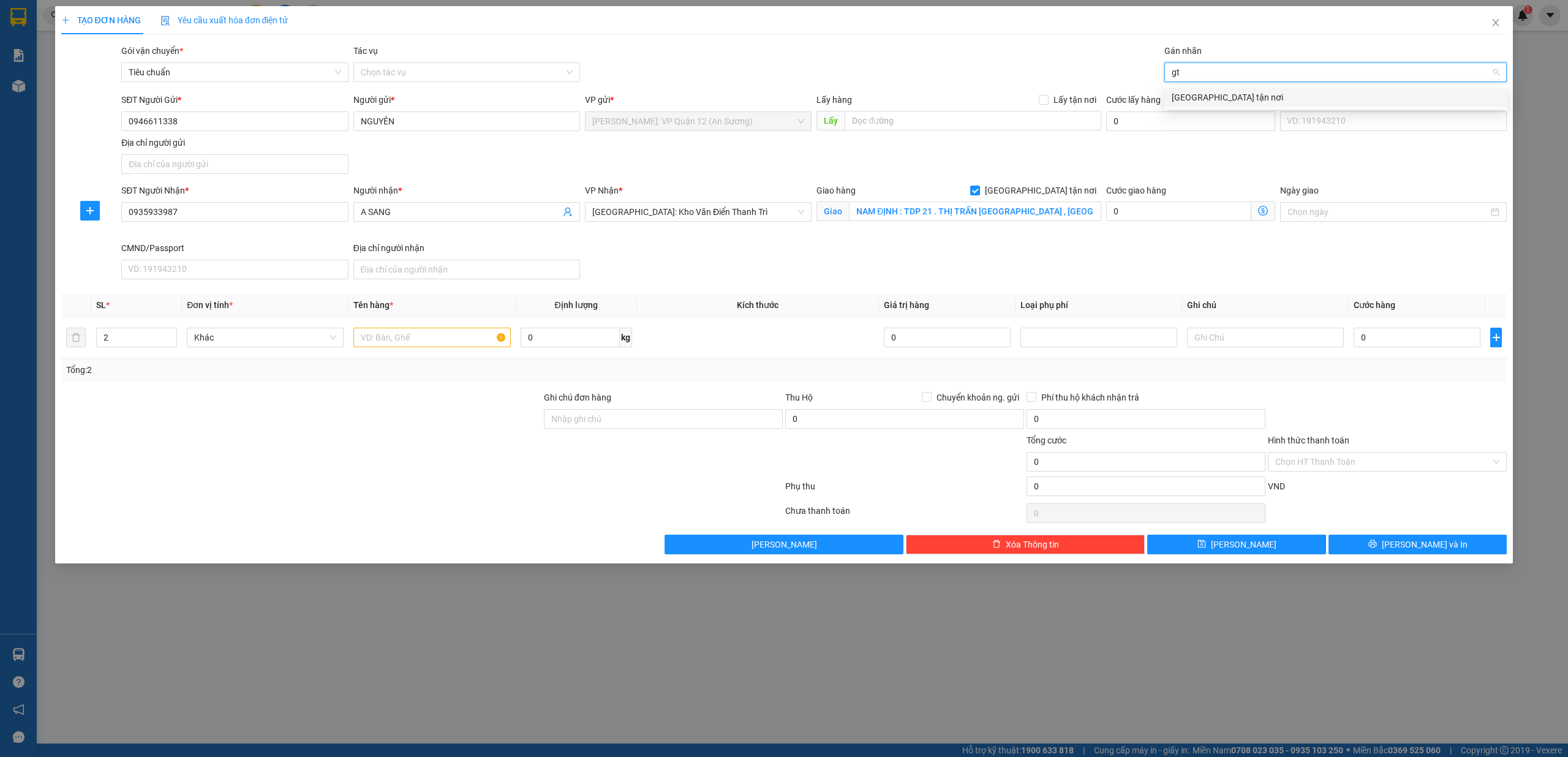
click at [1223, 99] on div "[GEOGRAPHIC_DATA] tận nơi" at bounding box center [1336, 97] width 328 height 13
click at [381, 340] on input "text" at bounding box center [432, 337] width 157 height 20
type input "2 thùng xốp ( phụ tùng )"
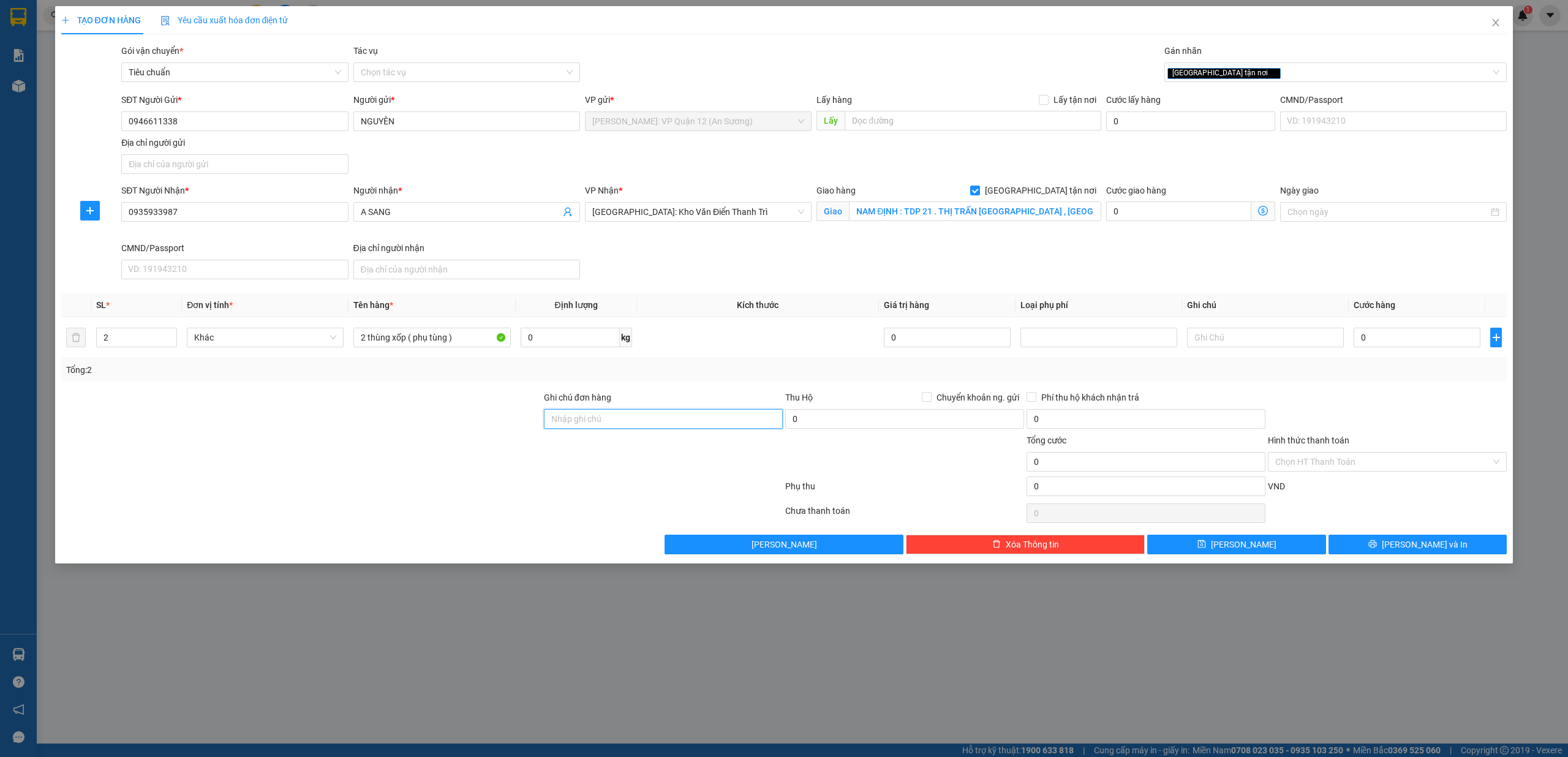
click at [630, 426] on input "Ghi chú đơn hàng" at bounding box center [663, 419] width 239 height 20
type input "nhận theo kiện - hư hỏng không chịu trách nhiệm"
click at [1388, 341] on input "0" at bounding box center [1417, 337] width 127 height 20
type input "5"
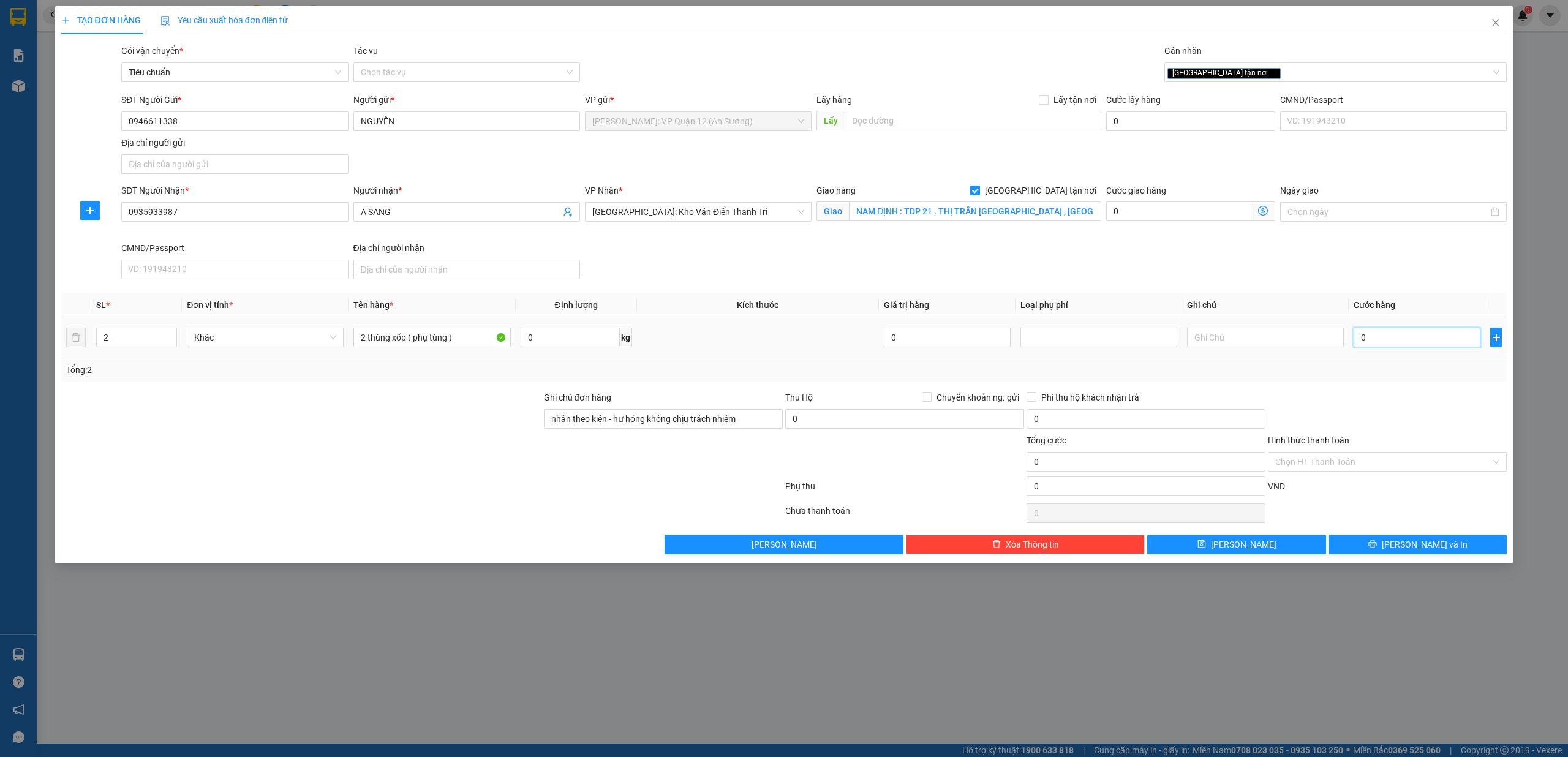
type input "5"
type input "57"
type input "575"
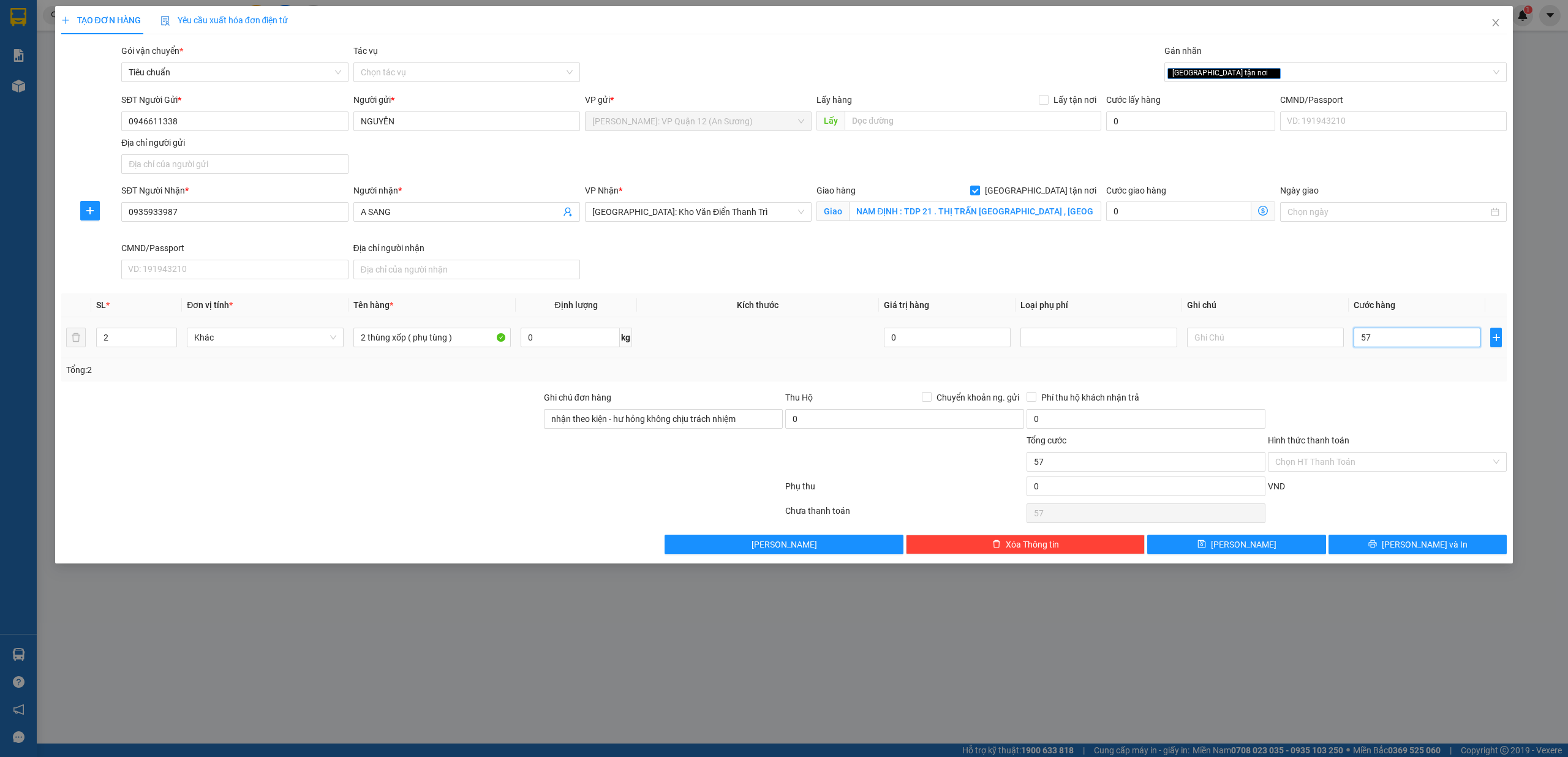
type input "575"
type input "5.750"
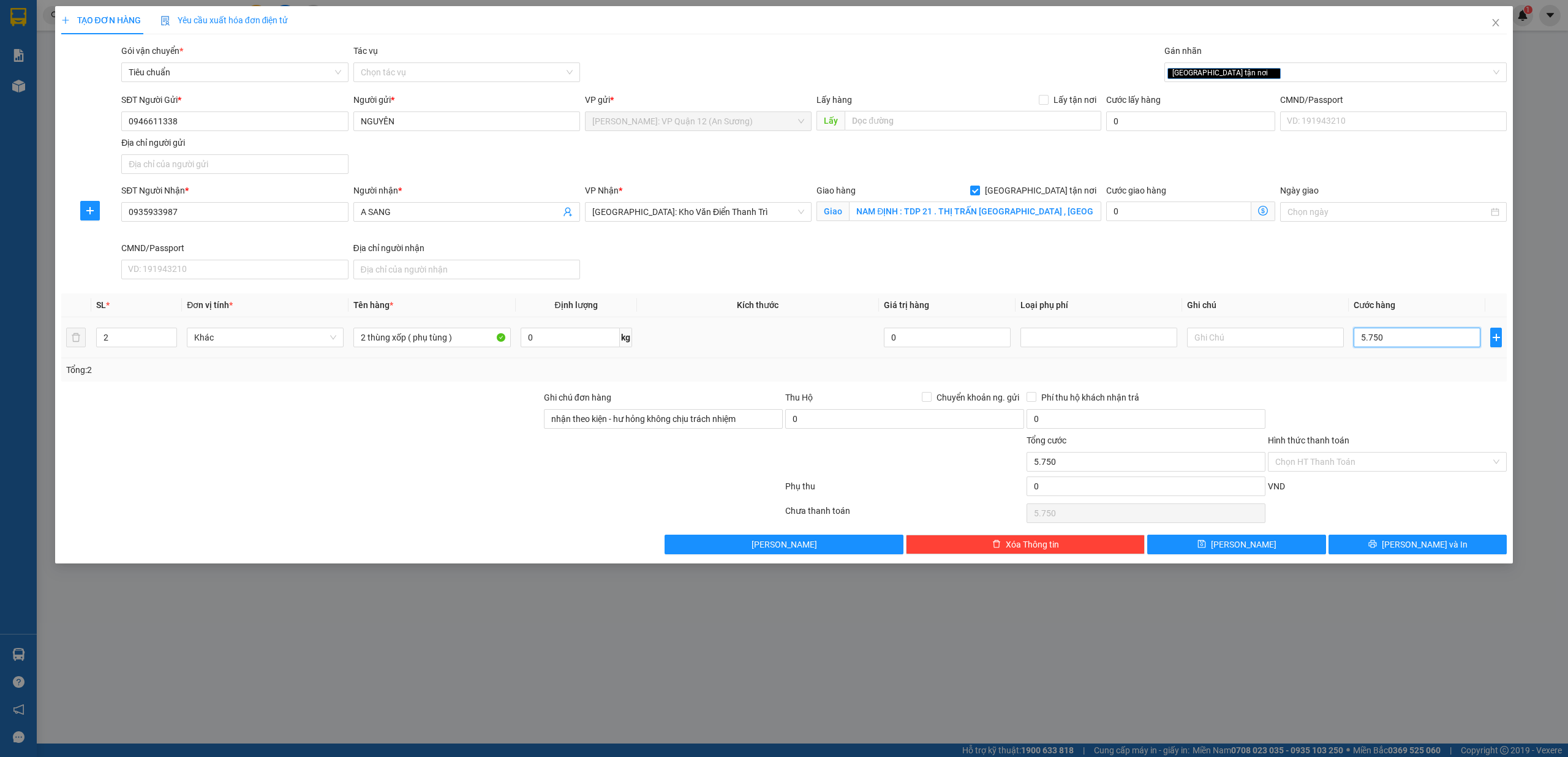
type input "57.500"
type input "575.000"
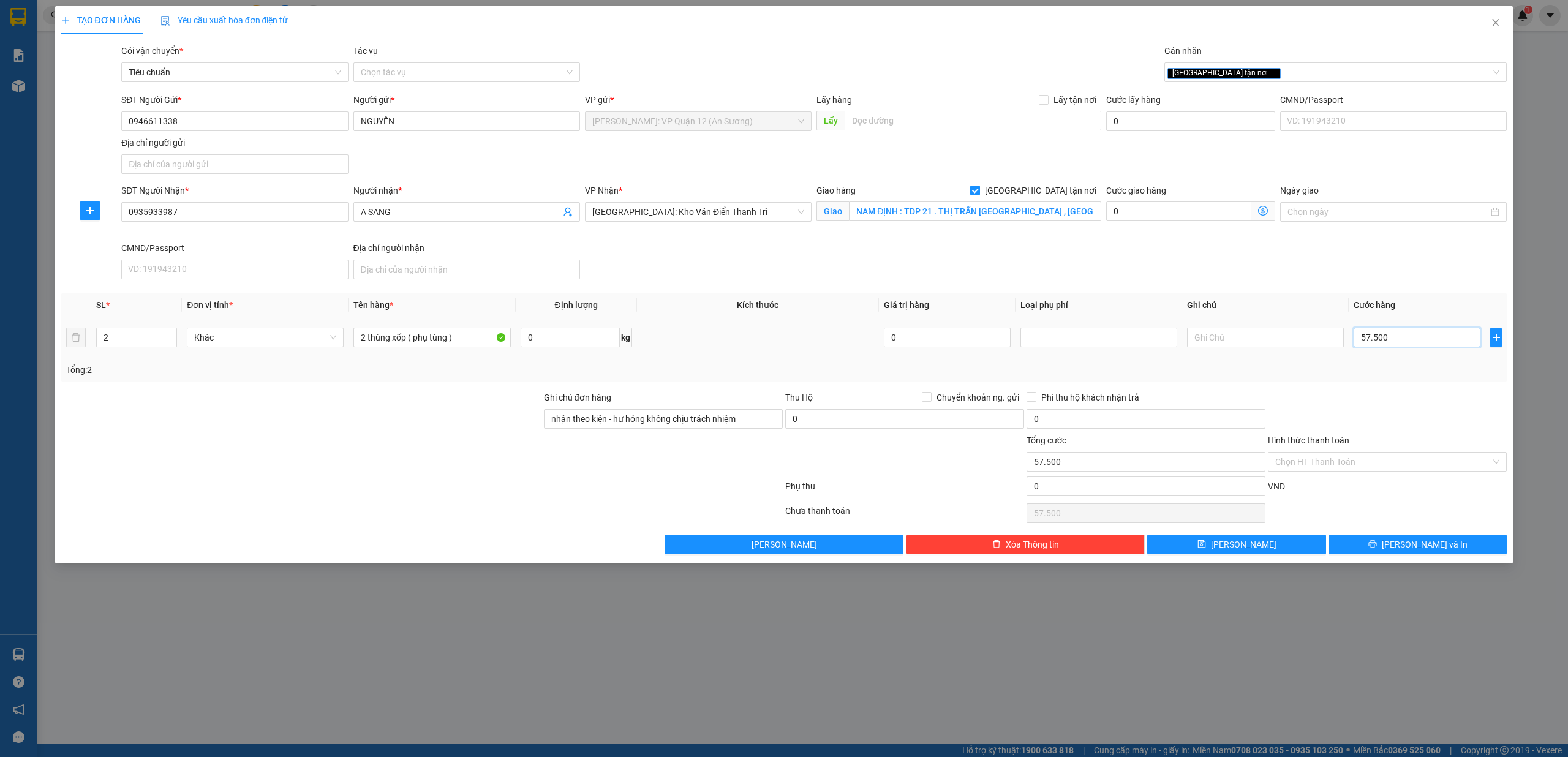
type input "575.000"
click at [1379, 468] on input "Hình thức thanh toán" at bounding box center [1382, 461] width 215 height 19
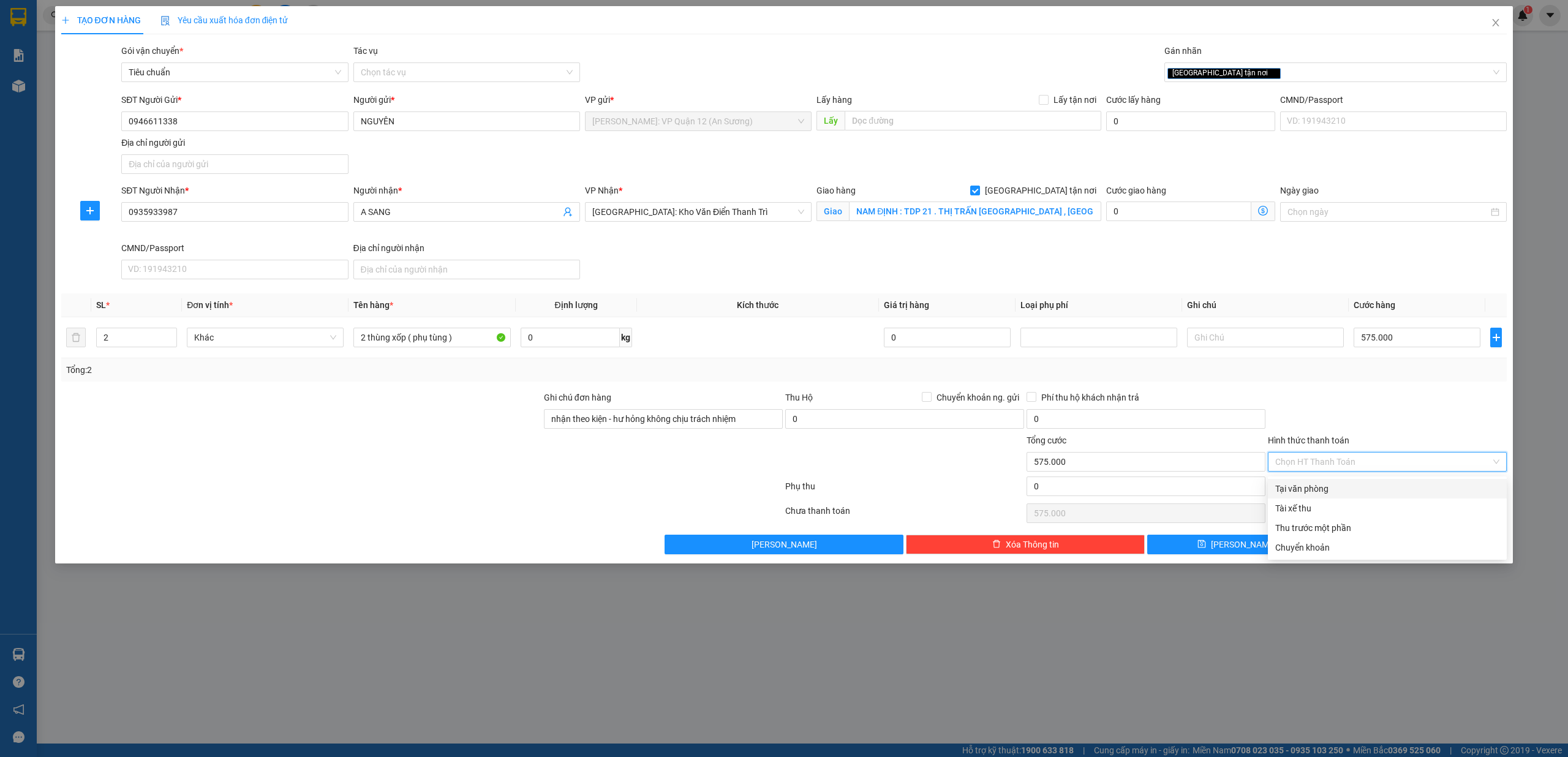
click at [1380, 465] on input "Hình thức thanh toán" at bounding box center [1382, 461] width 215 height 19
click at [1368, 489] on div "Tại văn phòng" at bounding box center [1387, 489] width 224 height 13
type input "0"
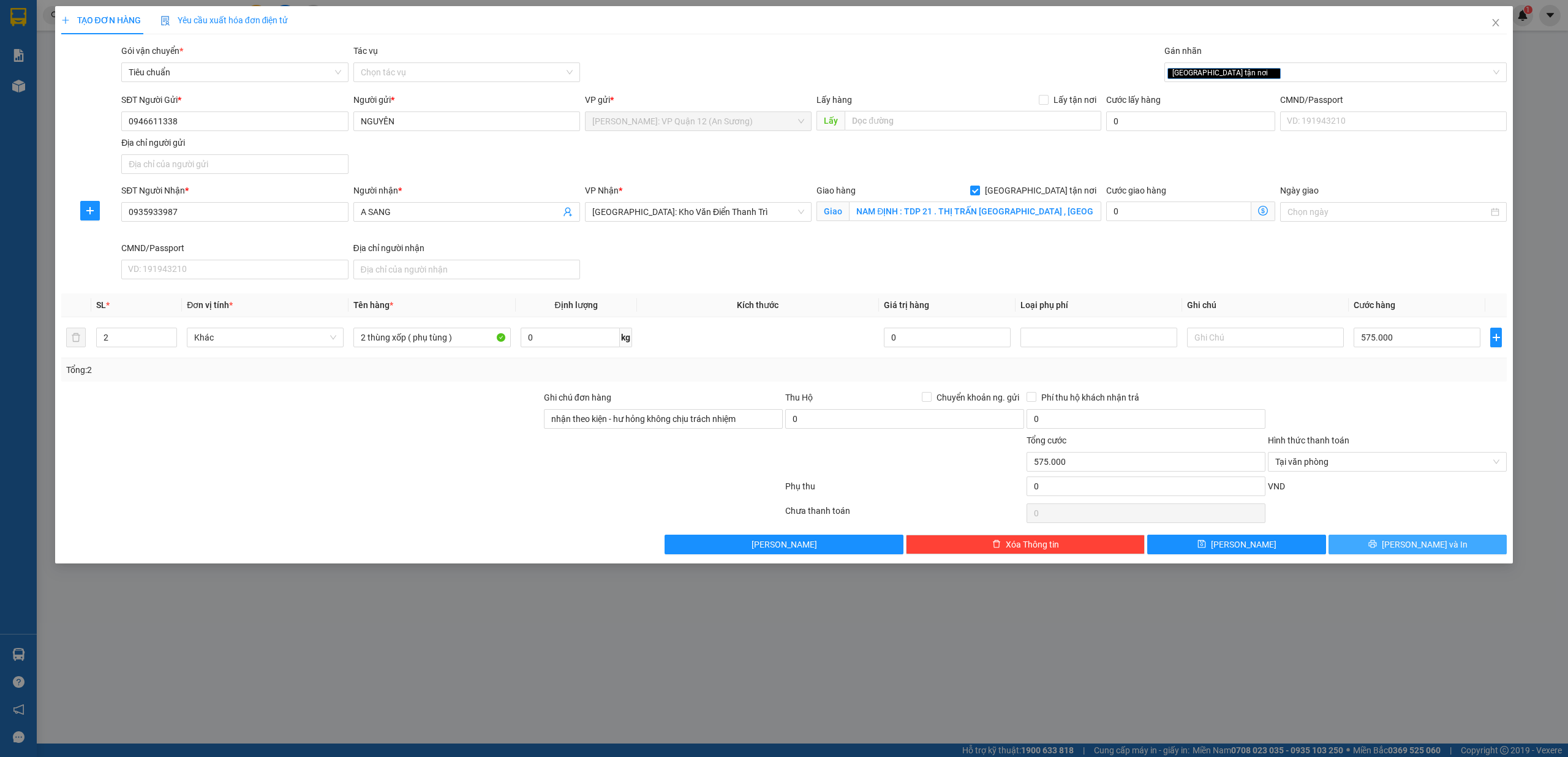
click at [1418, 547] on span "Lưu và In" at bounding box center [1425, 544] width 86 height 13
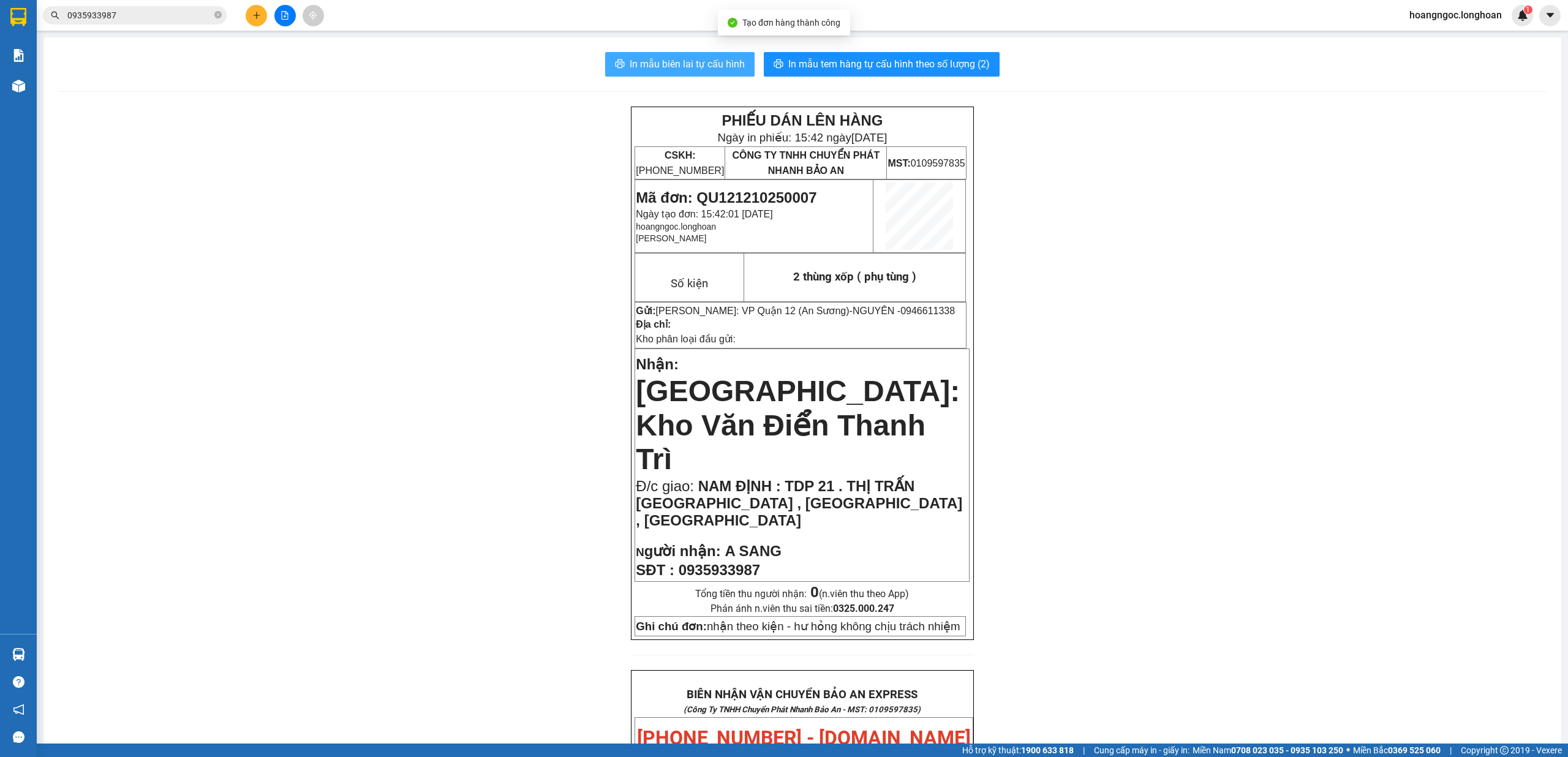
click at [677, 60] on span "In mẫu biên lai tự cấu hình" at bounding box center [687, 63] width 115 height 15
click at [863, 62] on span "In mẫu tem hàng tự cấu hình theo số lượng (2)" at bounding box center [889, 63] width 201 height 15
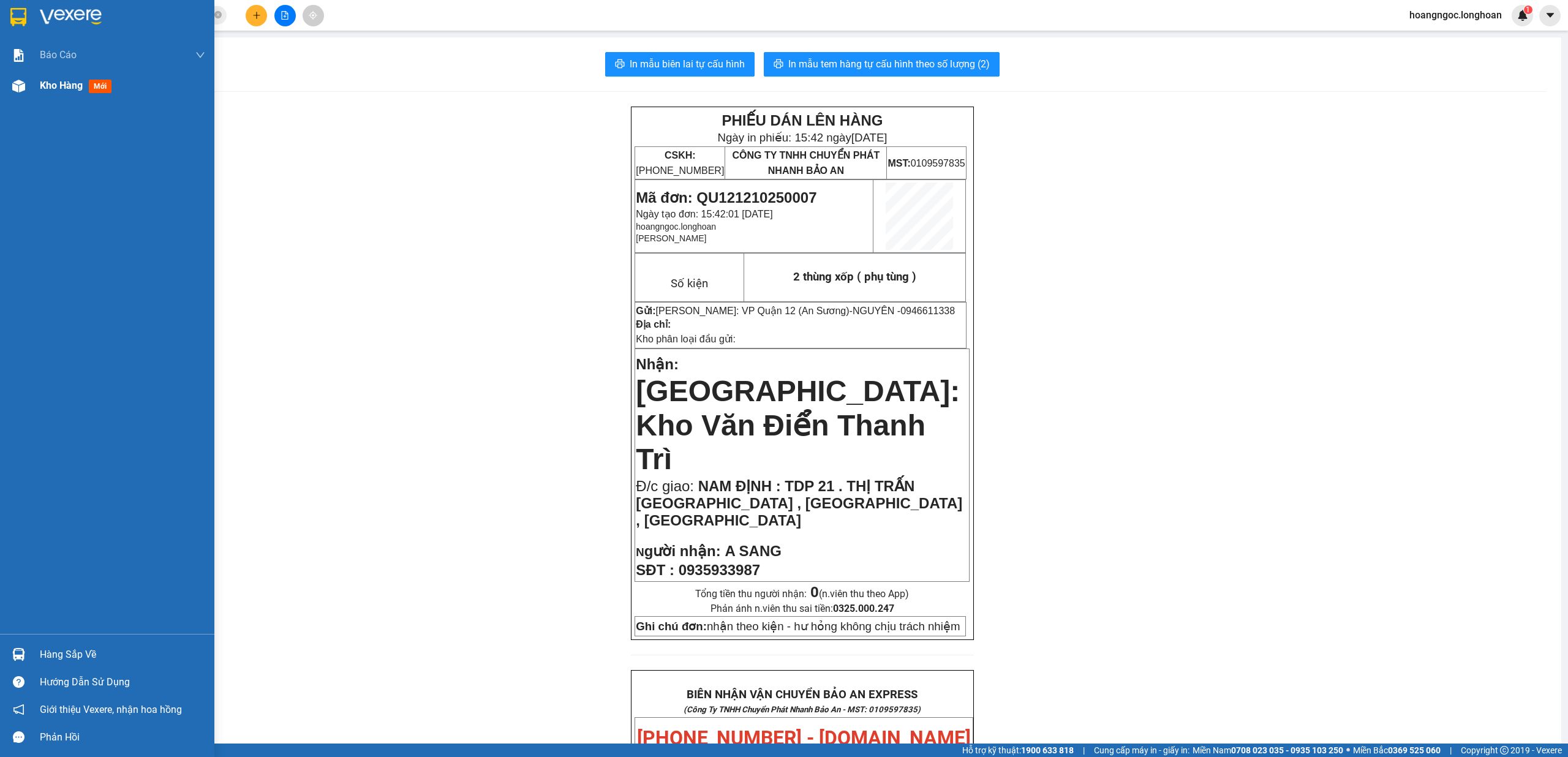
click at [55, 75] on div "Kho hàng mới" at bounding box center [122, 86] width 165 height 31
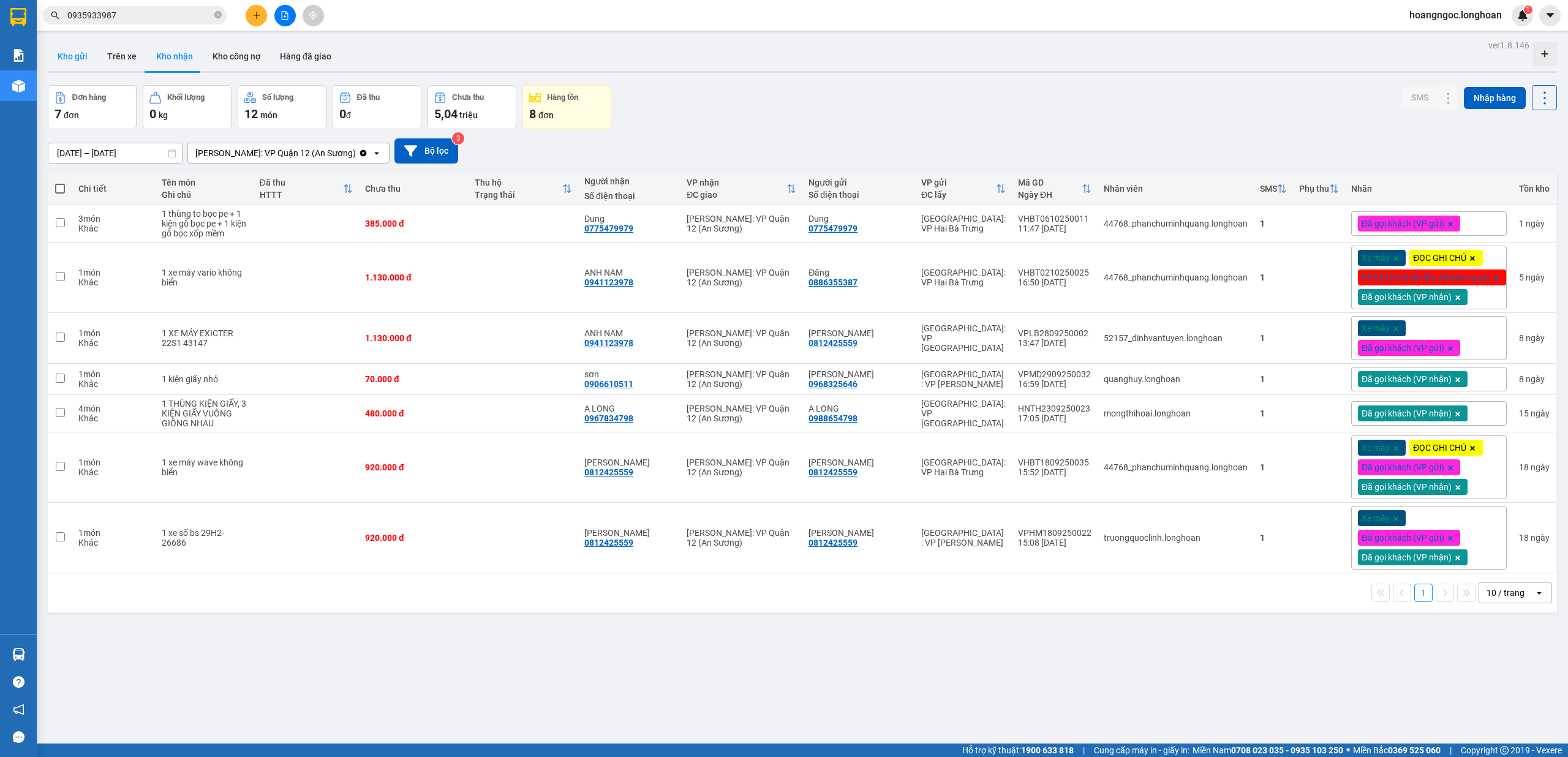
click at [76, 54] on button "Kho gửi" at bounding box center [72, 57] width 49 height 30
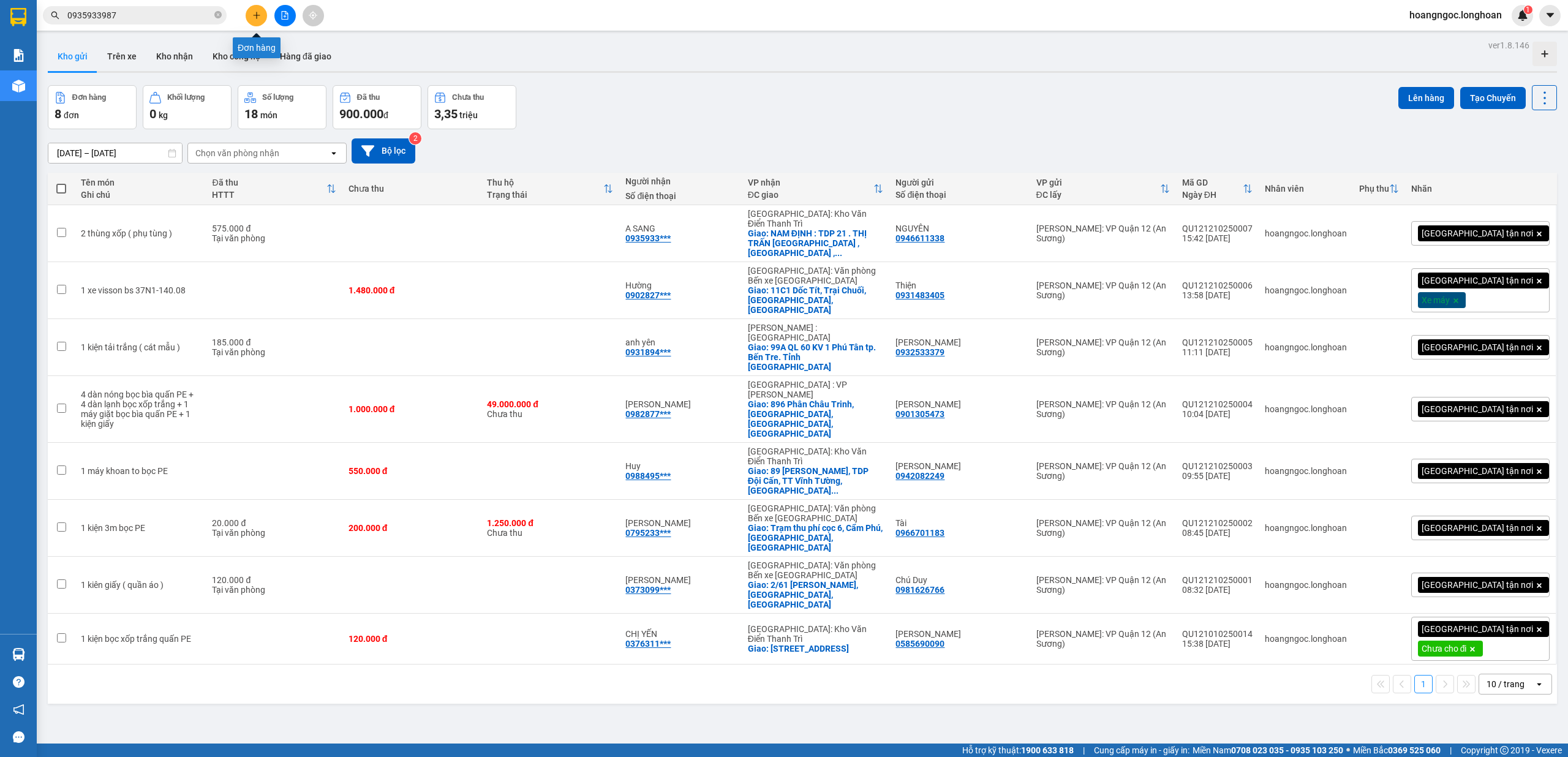
click at [251, 13] on button at bounding box center [256, 15] width 21 height 21
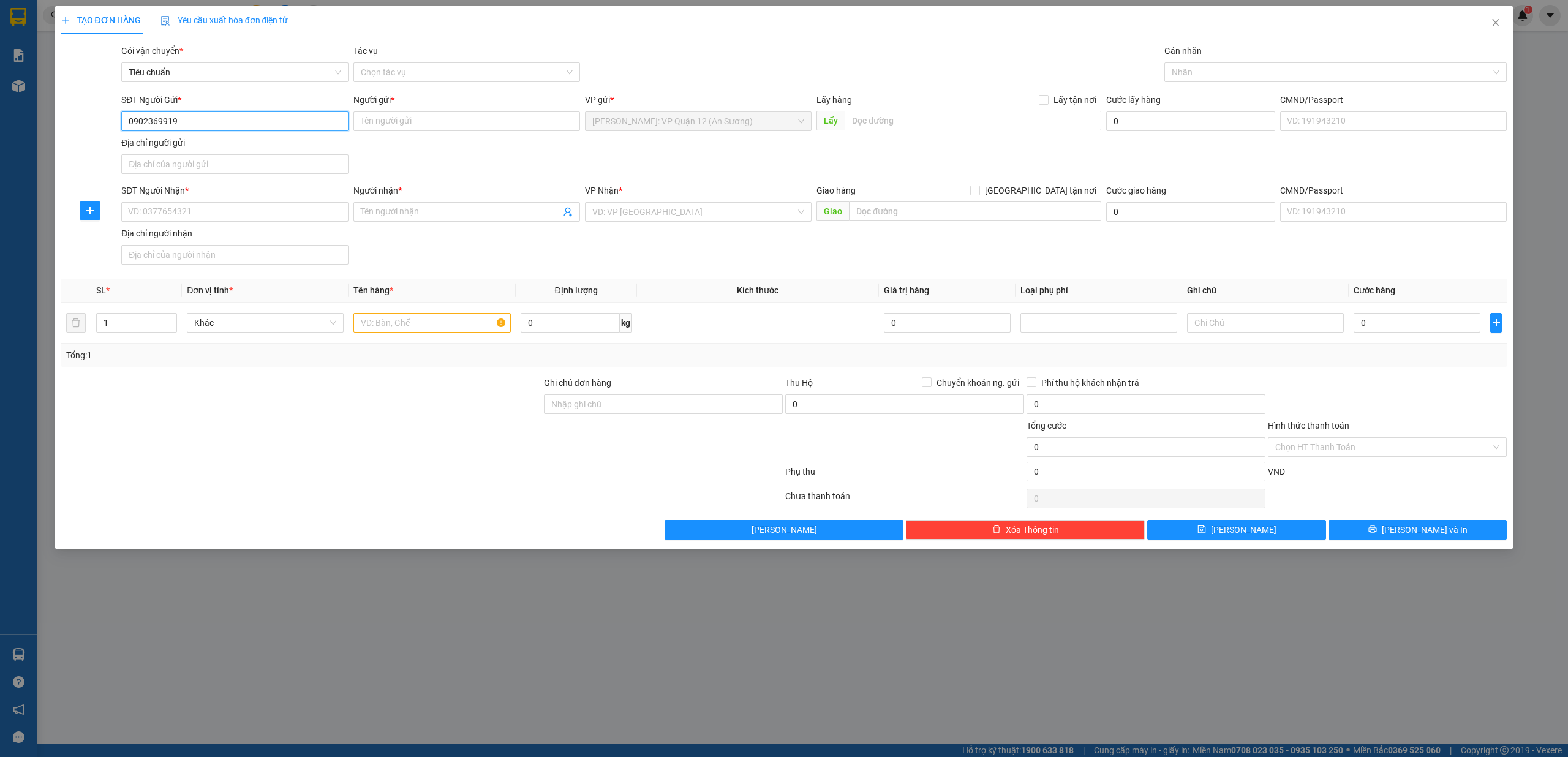
type input "0902369919"
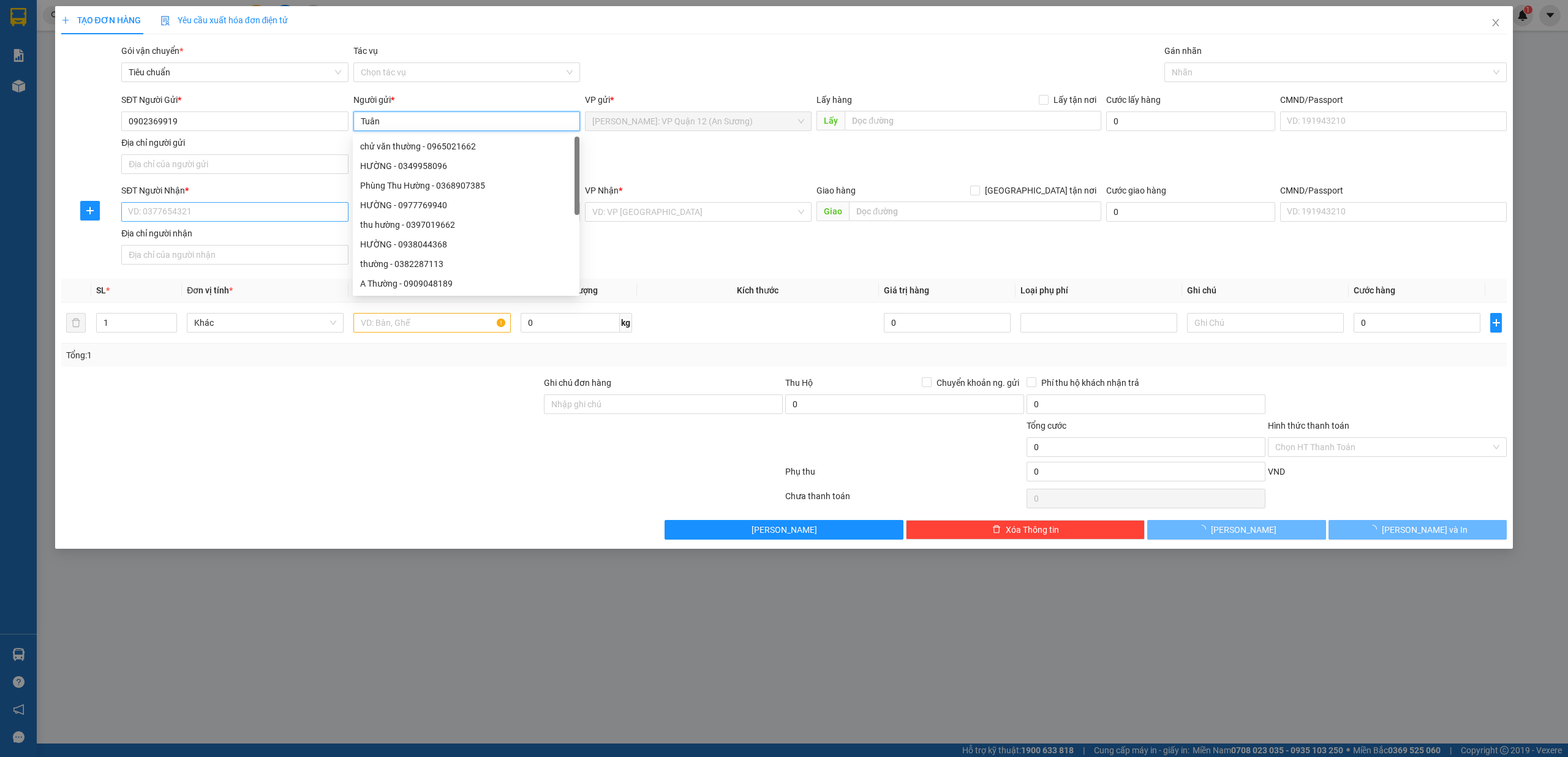
type input "Tuân"
click at [245, 213] on input "SĐT Người Nhận *" at bounding box center [234, 212] width 227 height 20
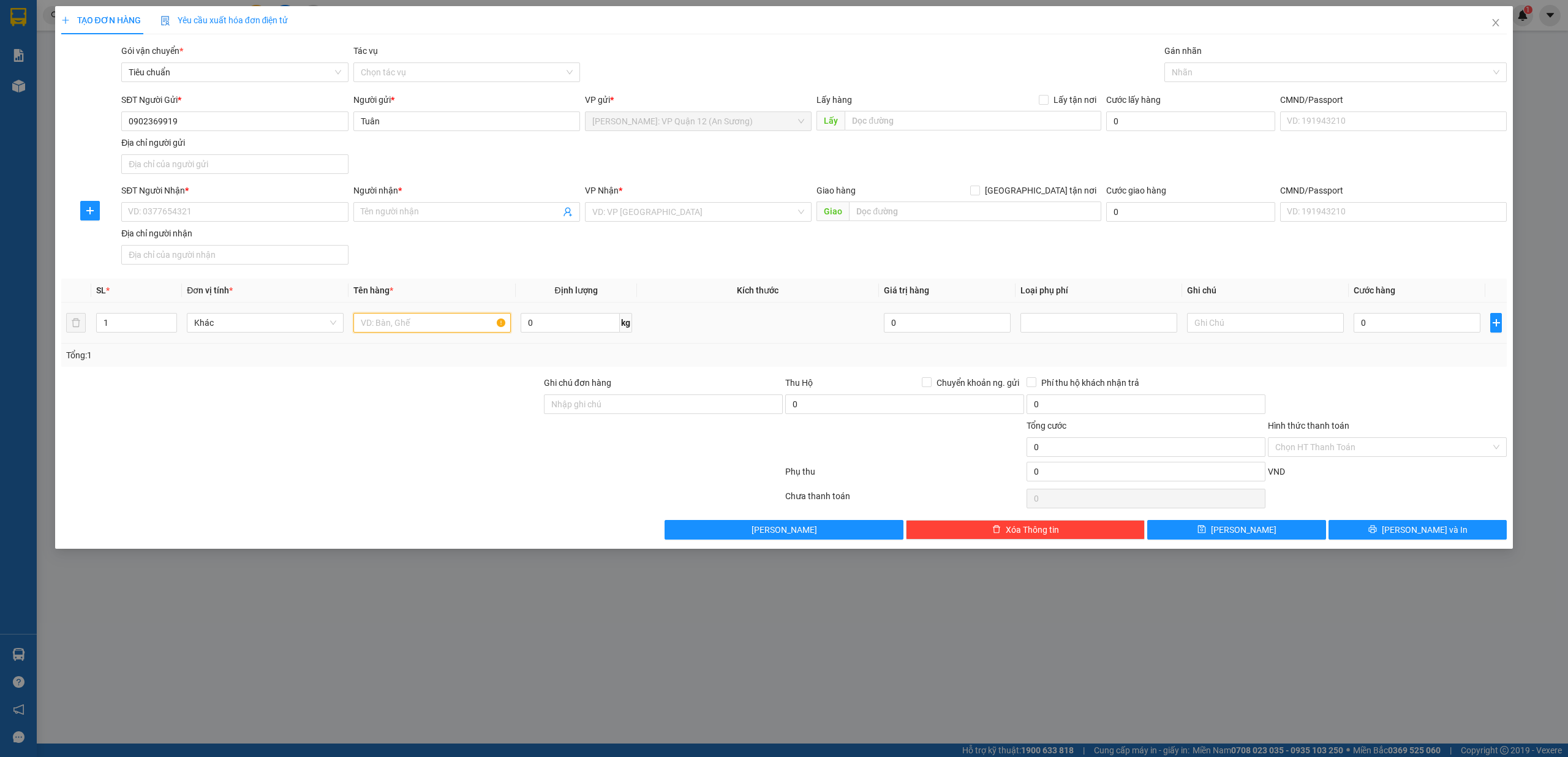
click at [390, 319] on input "text" at bounding box center [432, 323] width 157 height 20
type input "1 kiện giấy dán keo dễ vỡ ( yến )"
click at [155, 203] on input "SĐT Người Nhận *" at bounding box center [234, 212] width 227 height 20
type input "0862739188"
type input "c Lợi"
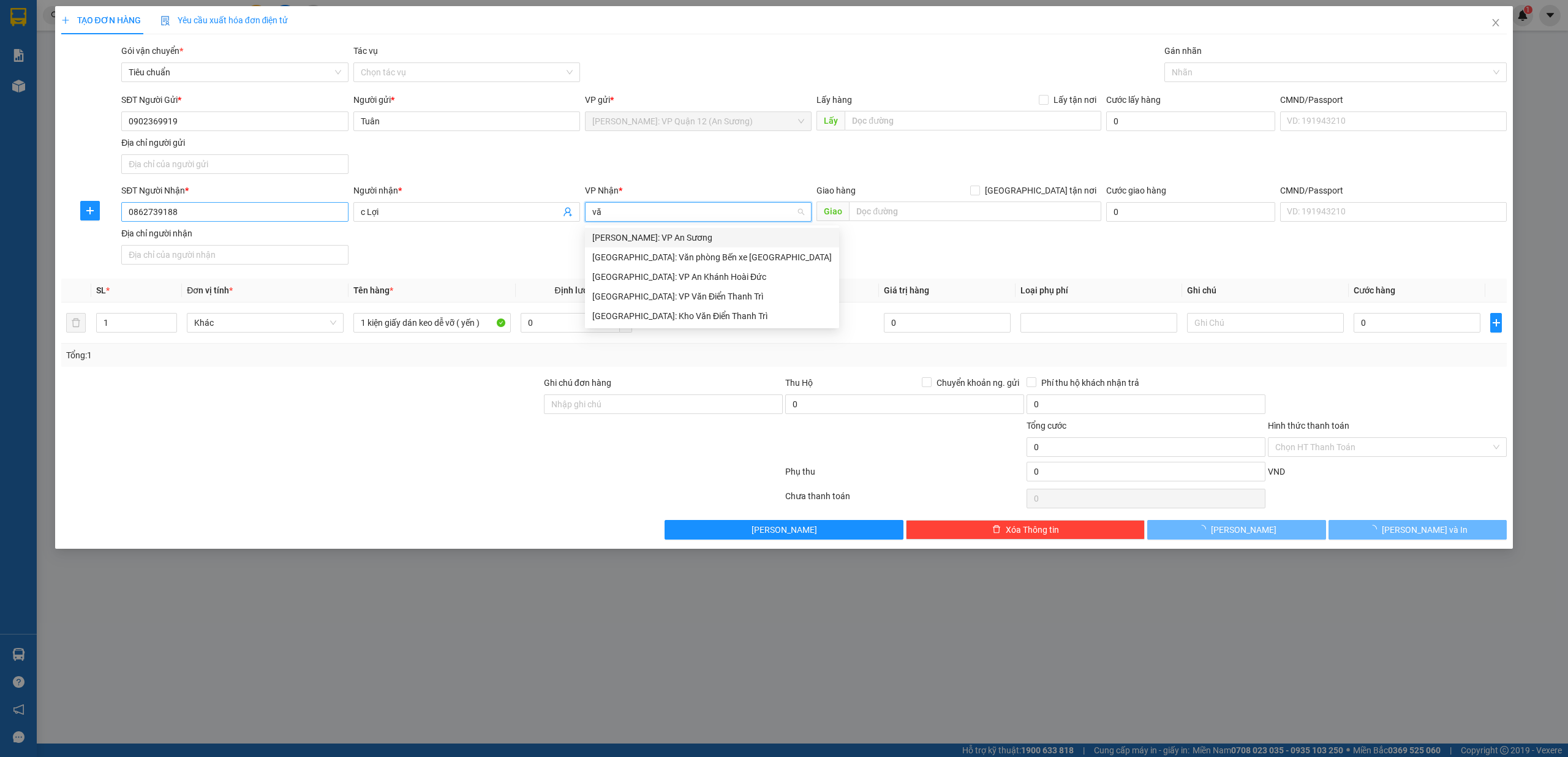
type input "văn"
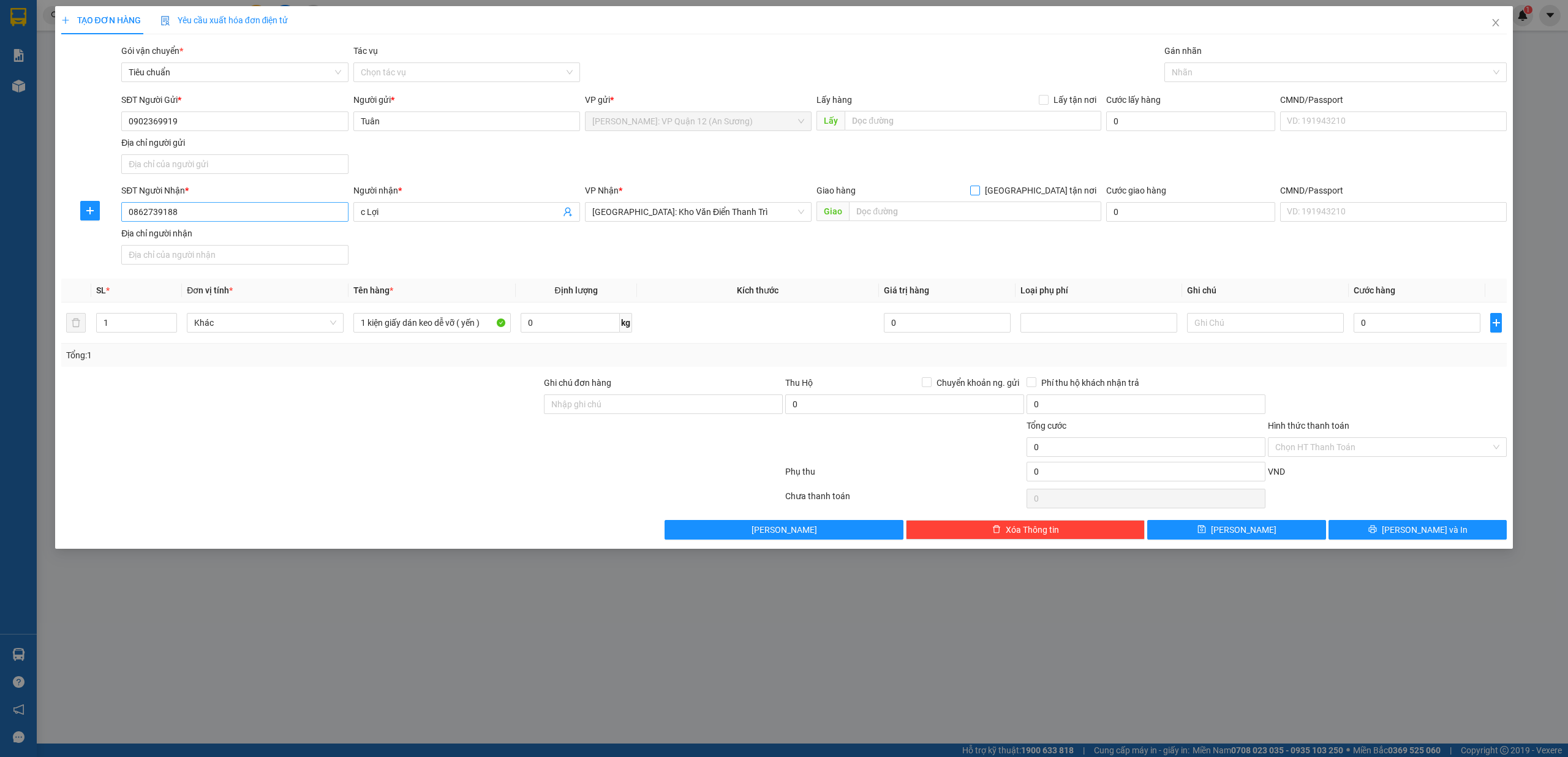
click at [970, 186] on input "[GEOGRAPHIC_DATA] tận nơi" at bounding box center [974, 189] width 8 height 8
checkbox input "true"
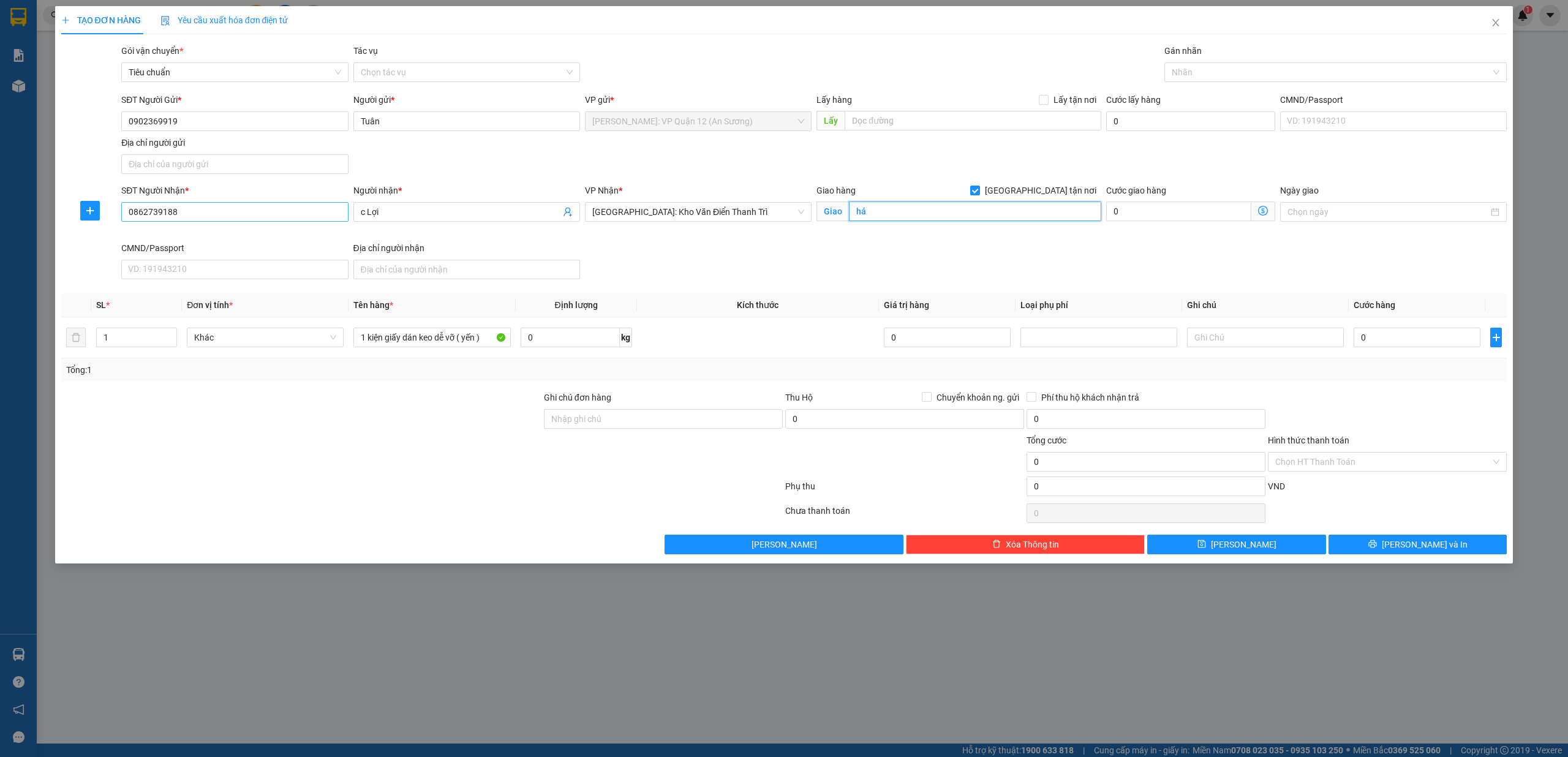
type input "h"
click at [1250, 70] on div at bounding box center [1330, 73] width 325 height 15
type input "Hán Lý, Ninh Giang, Hải Dương"
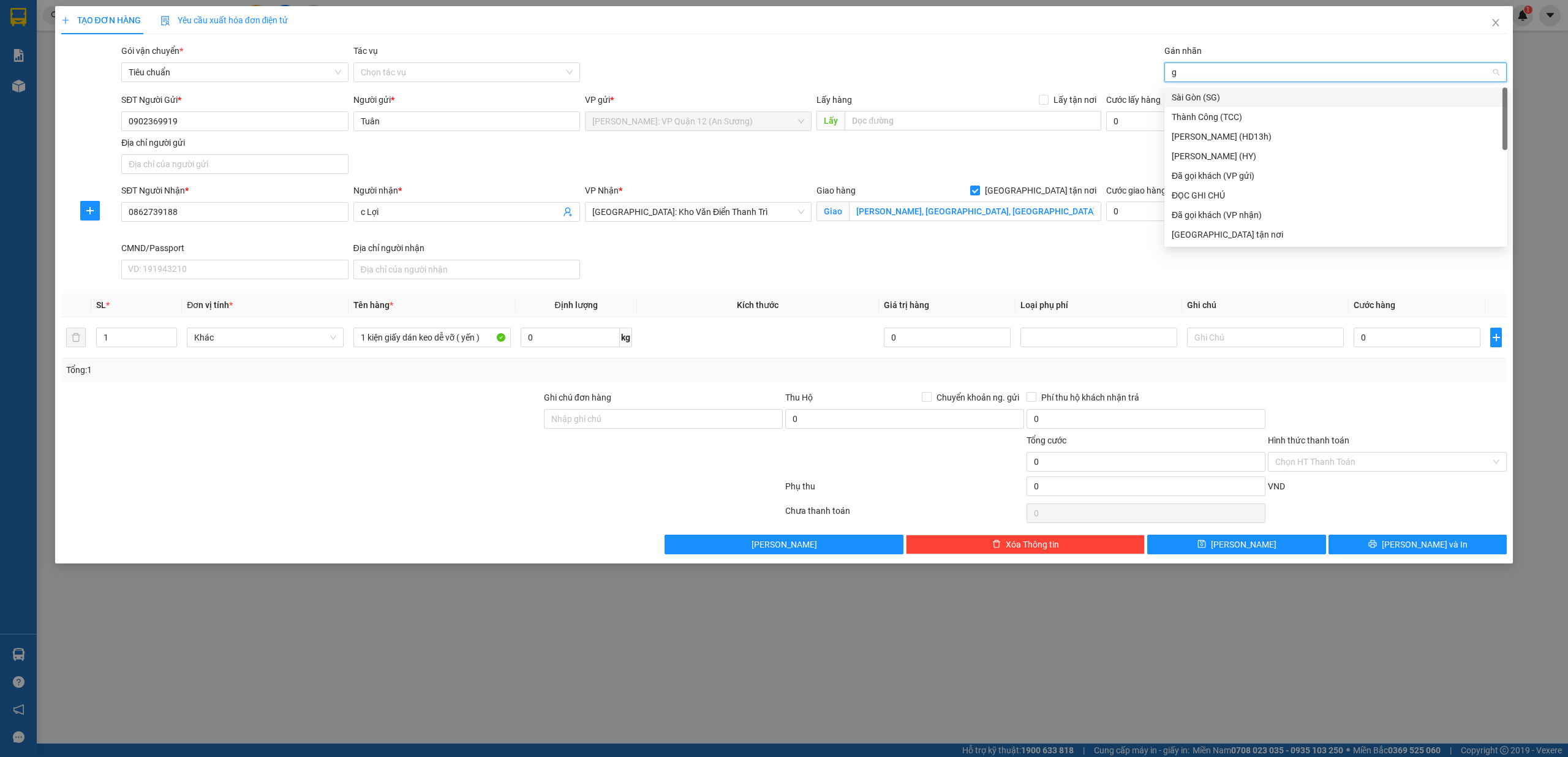
type input "gt"
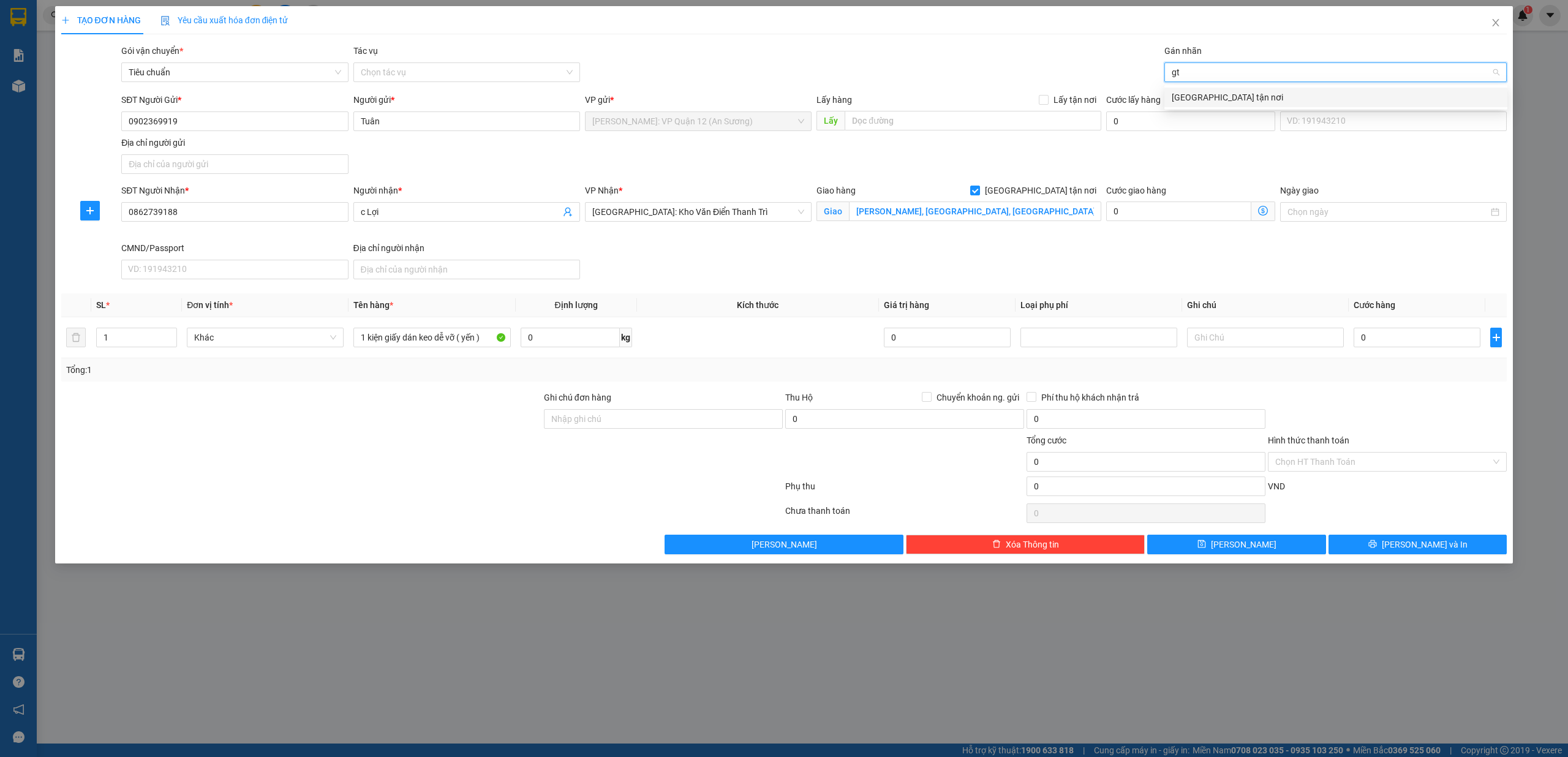
click at [1215, 97] on div "[GEOGRAPHIC_DATA] tận nơi" at bounding box center [1336, 97] width 328 height 13
click at [1420, 341] on input "0" at bounding box center [1417, 337] width 127 height 20
type input "1"
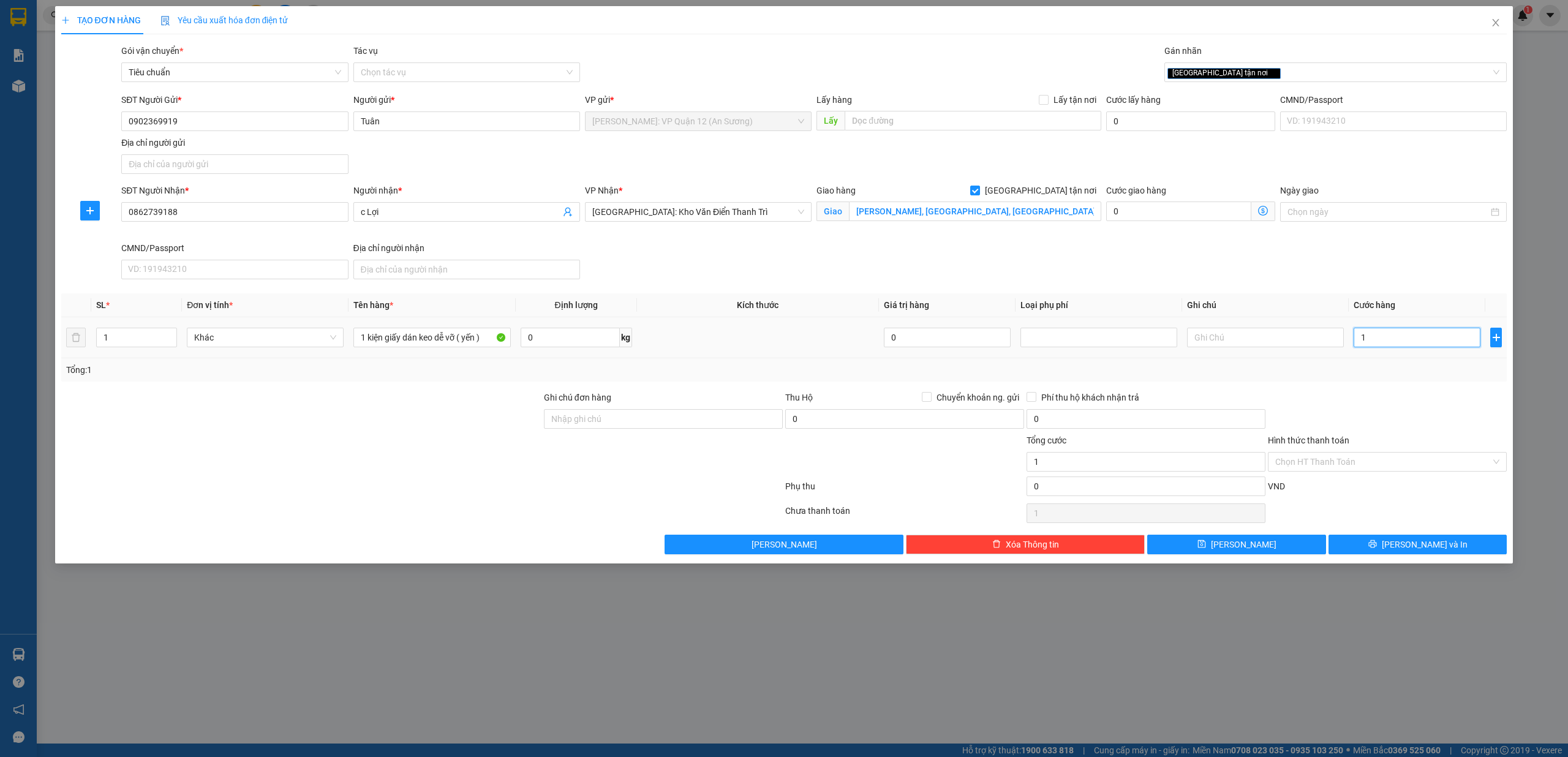
type input "17"
type input "170"
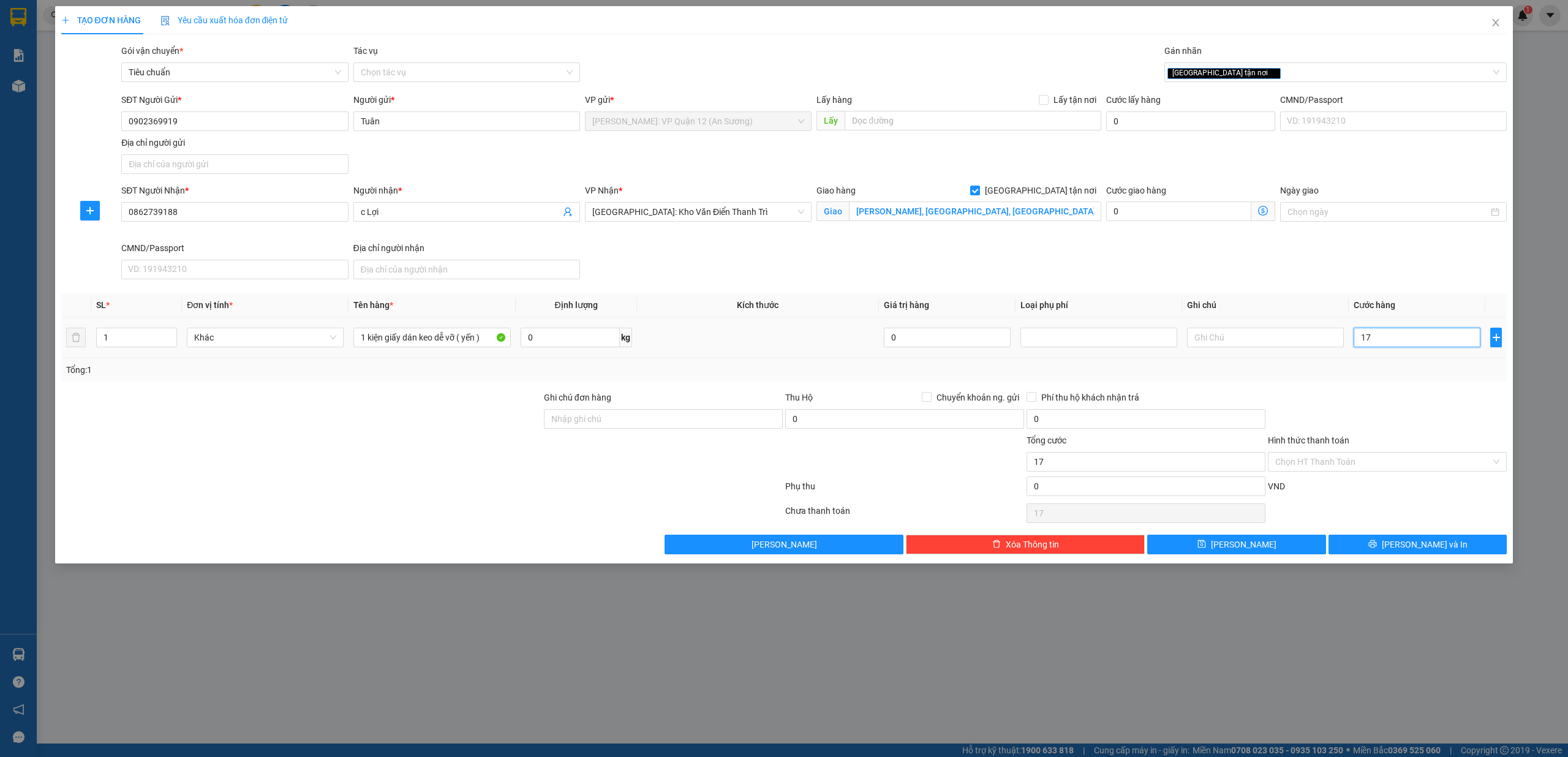
type input "170"
type input "1.700"
type input "17.000"
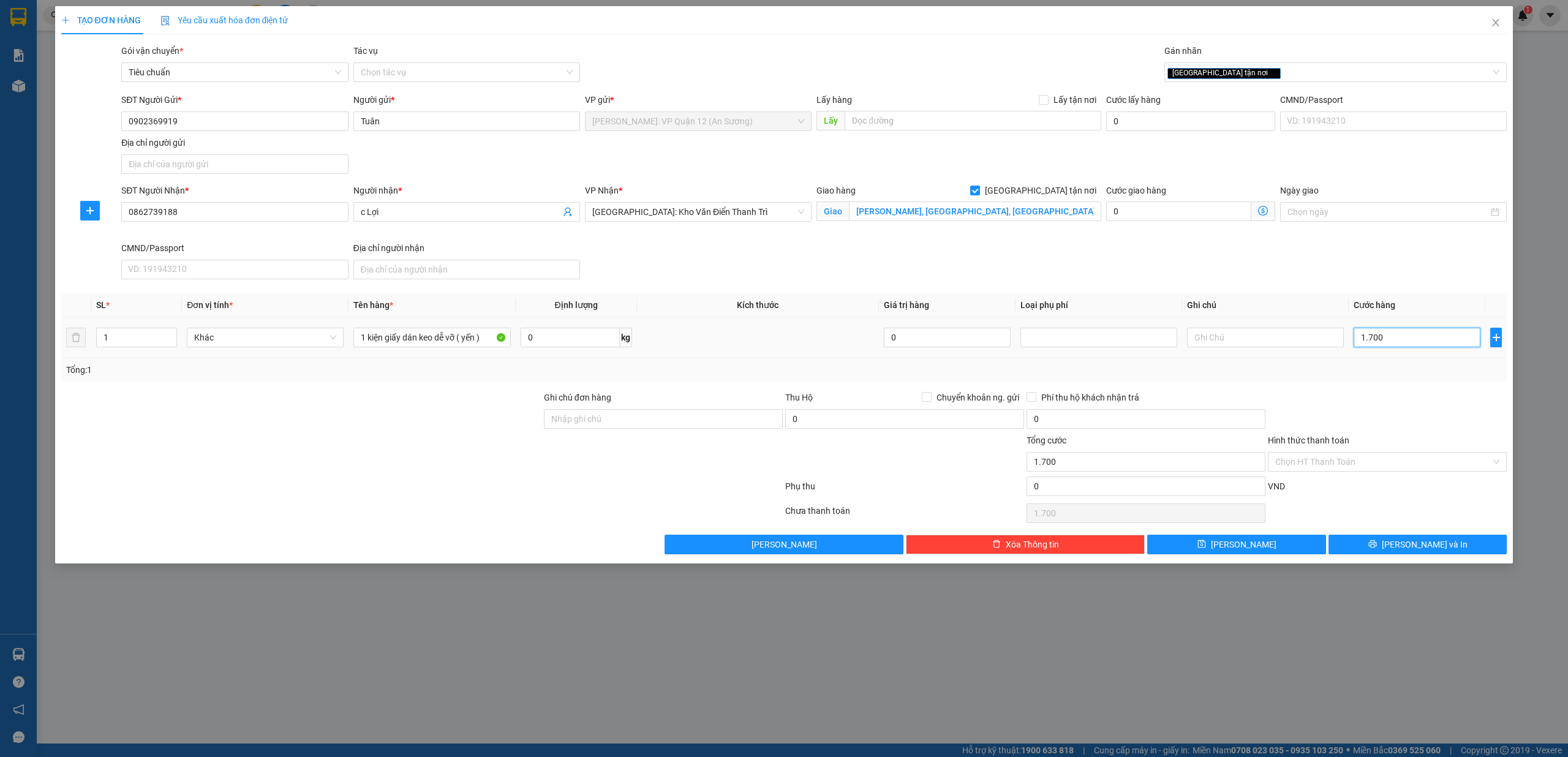
type input "17.000"
type input "170.000"
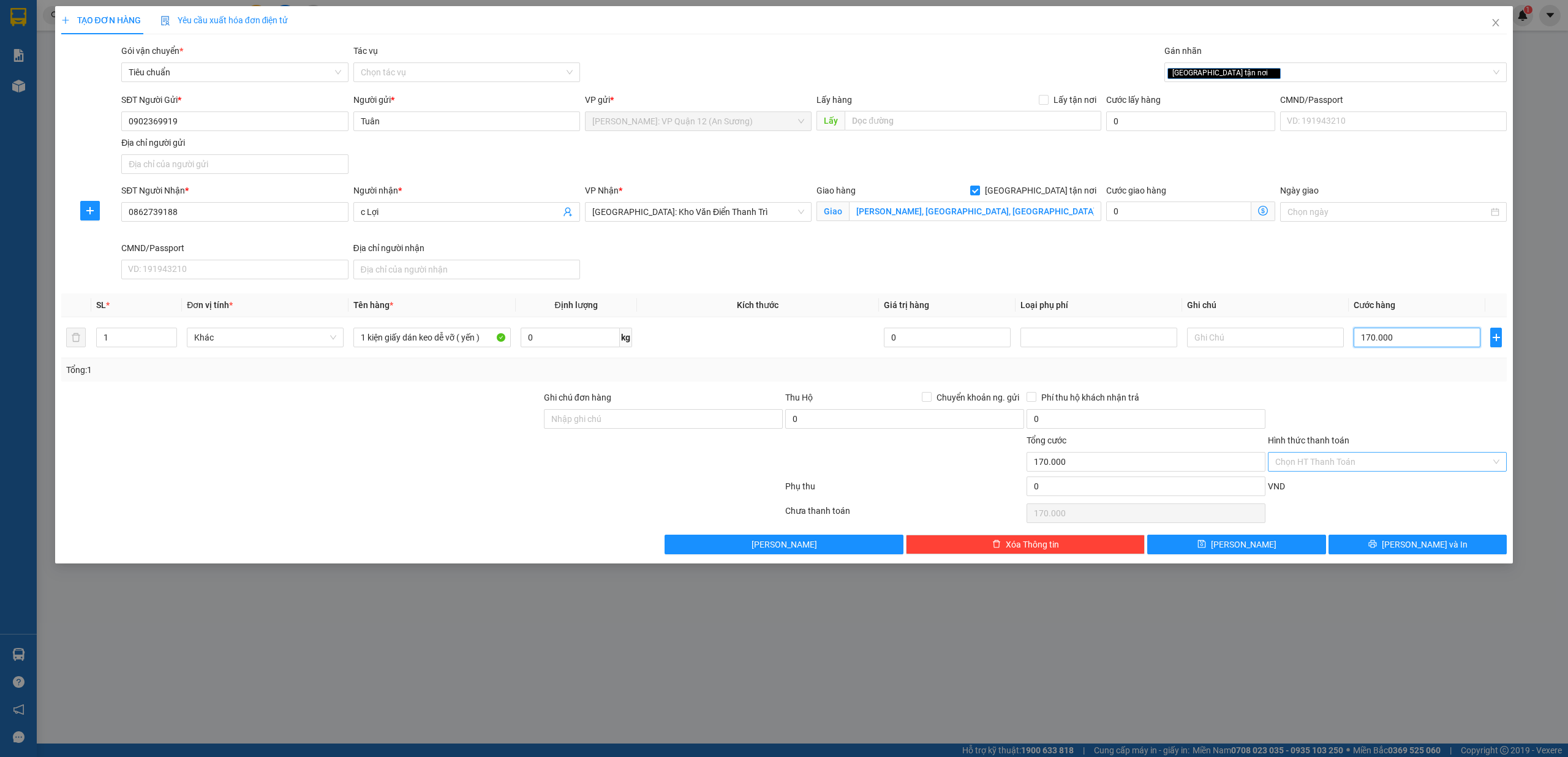
type input "170.000"
click at [1327, 466] on input "Hình thức thanh toán" at bounding box center [1382, 461] width 215 height 19
click at [1351, 490] on div "Tại văn phòng" at bounding box center [1387, 489] width 224 height 13
type input "0"
click at [603, 422] on input "Ghi chú đơn hàng" at bounding box center [663, 419] width 239 height 20
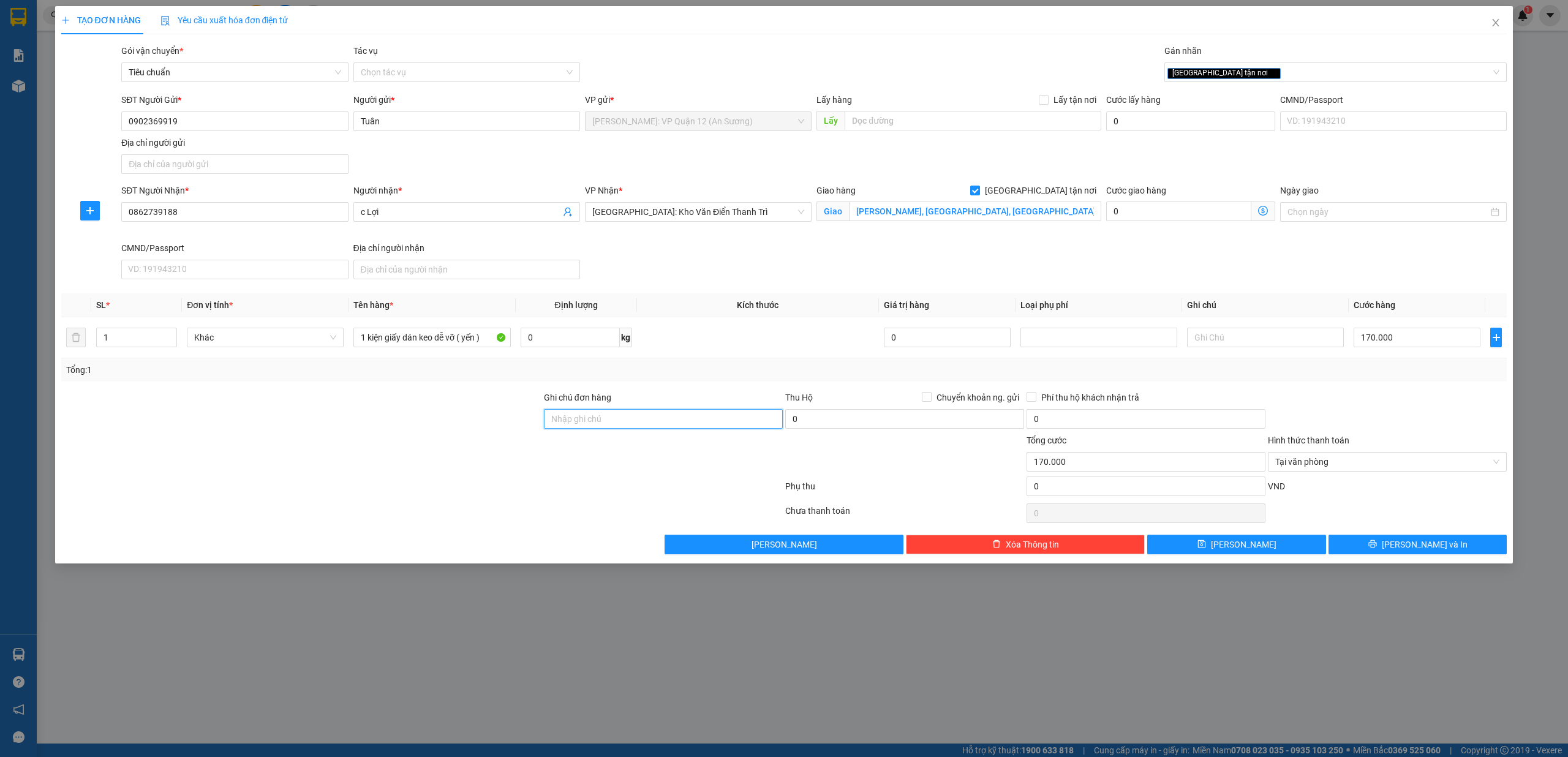
type input "nhận theo kiện - hư hỏng không chịu trách nhiệm"
click at [1407, 543] on button "Lưu và In" at bounding box center [1418, 544] width 179 height 20
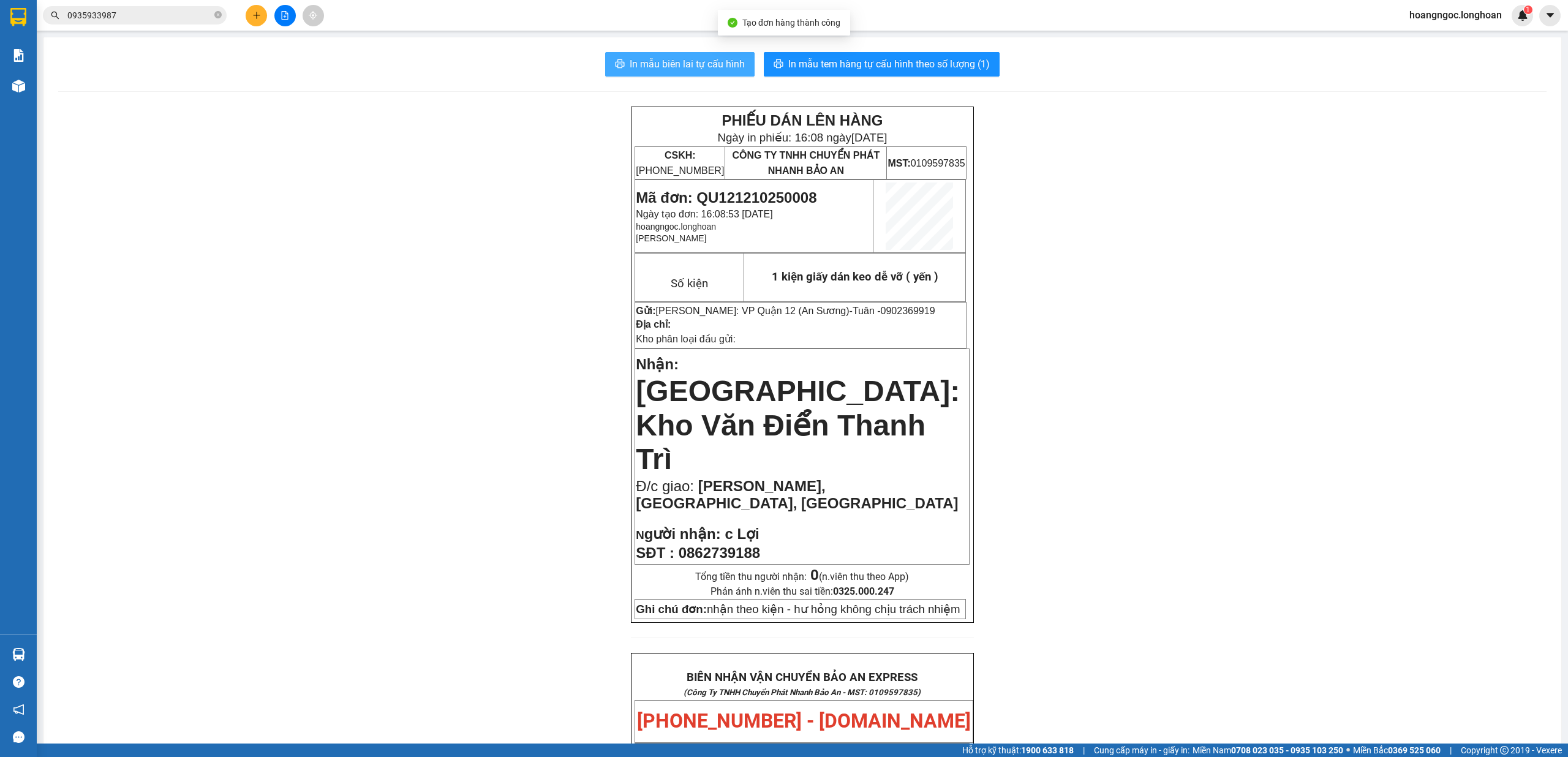
drag, startPoint x: 702, startPoint y: 55, endPoint x: 1135, endPoint y: 145, distance: 442.3
click at [701, 55] on button "In mẫu biên lai tự cấu hình" at bounding box center [680, 64] width 149 height 24
click at [857, 62] on span "In mẫu tem hàng tự cấu hình theo số lượng (1)" at bounding box center [889, 63] width 201 height 15
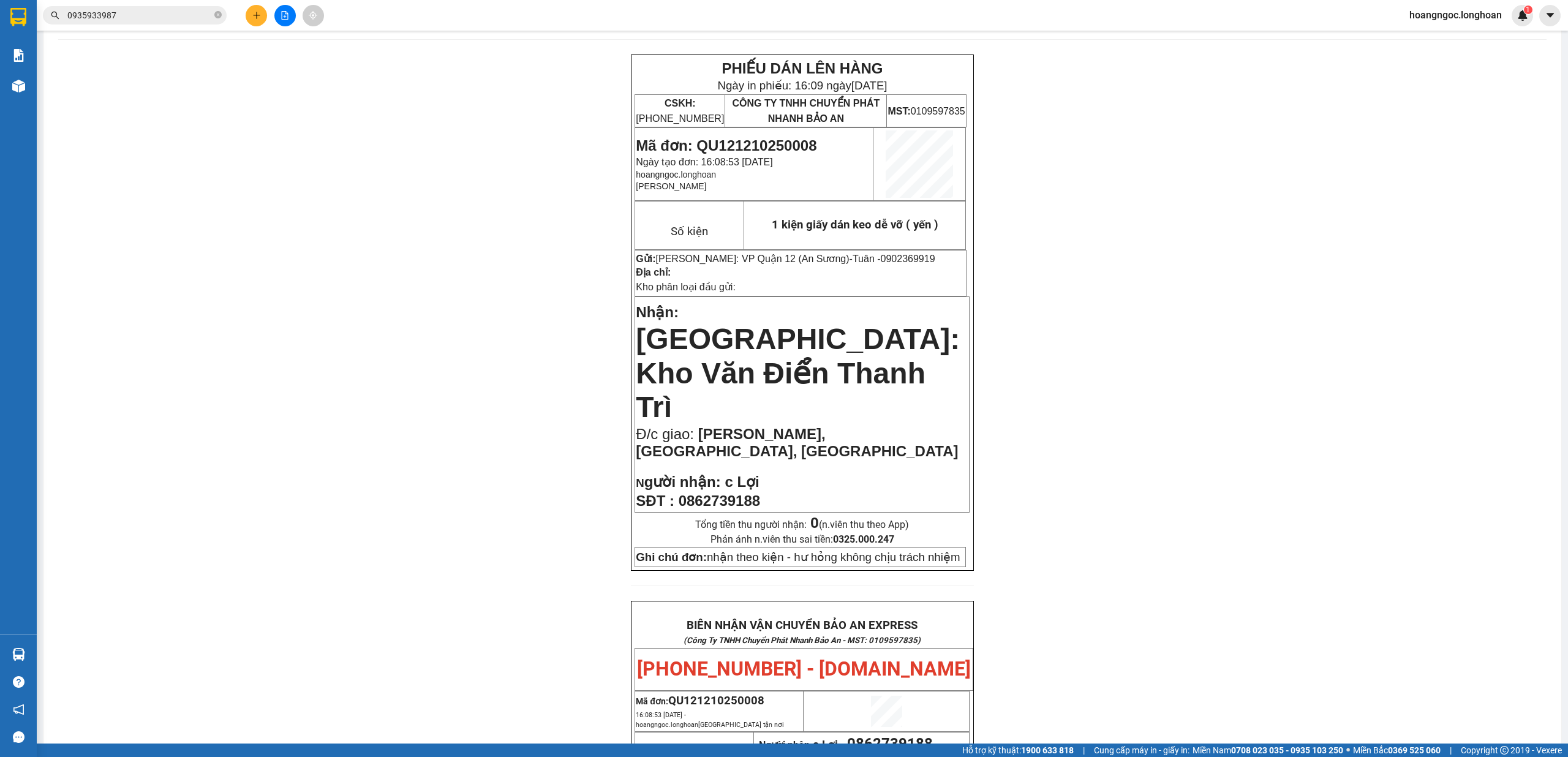
scroll to position [326, 0]
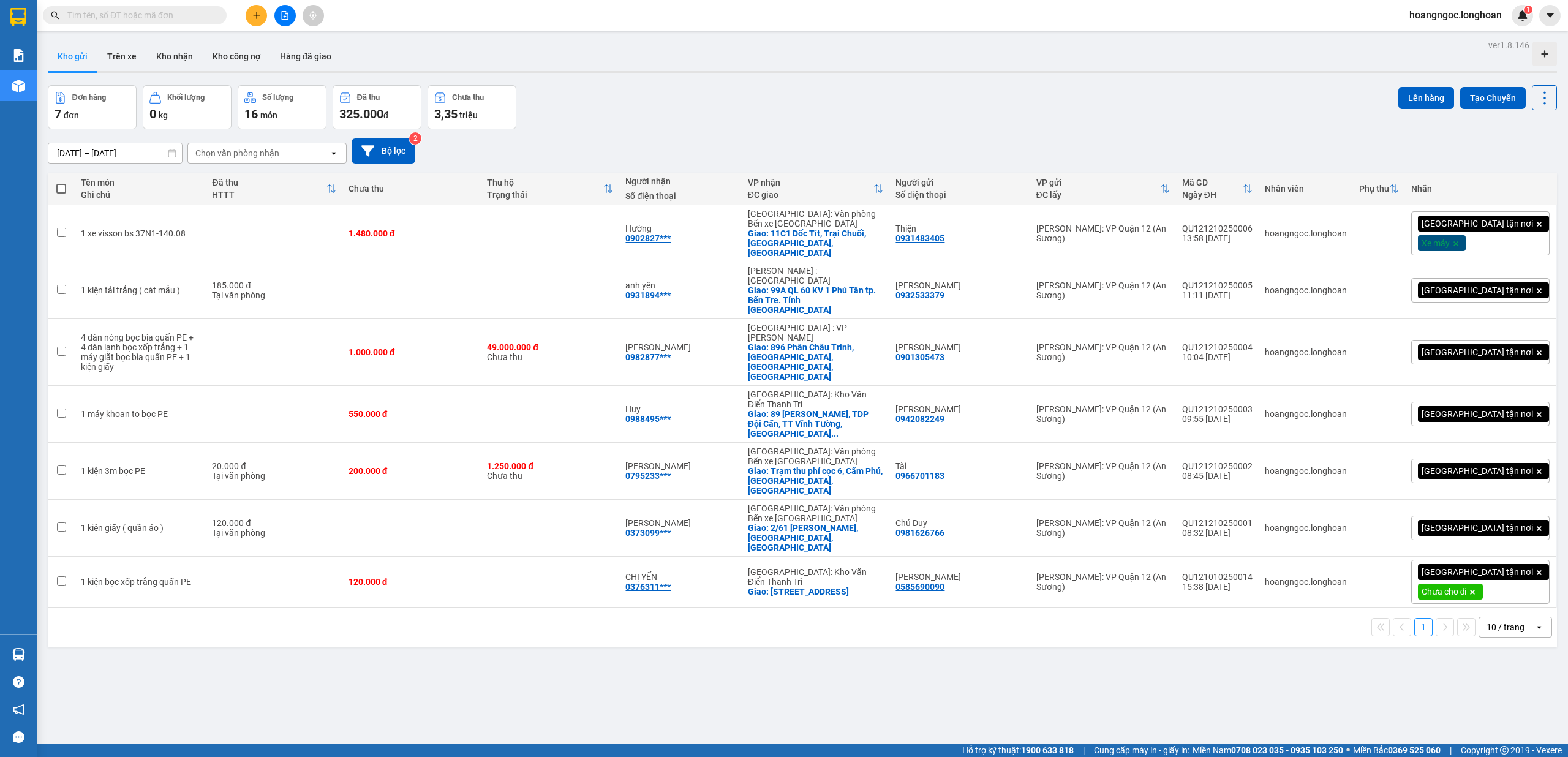
click at [170, 13] on input "text" at bounding box center [139, 15] width 145 height 13
paste input "0935933987"
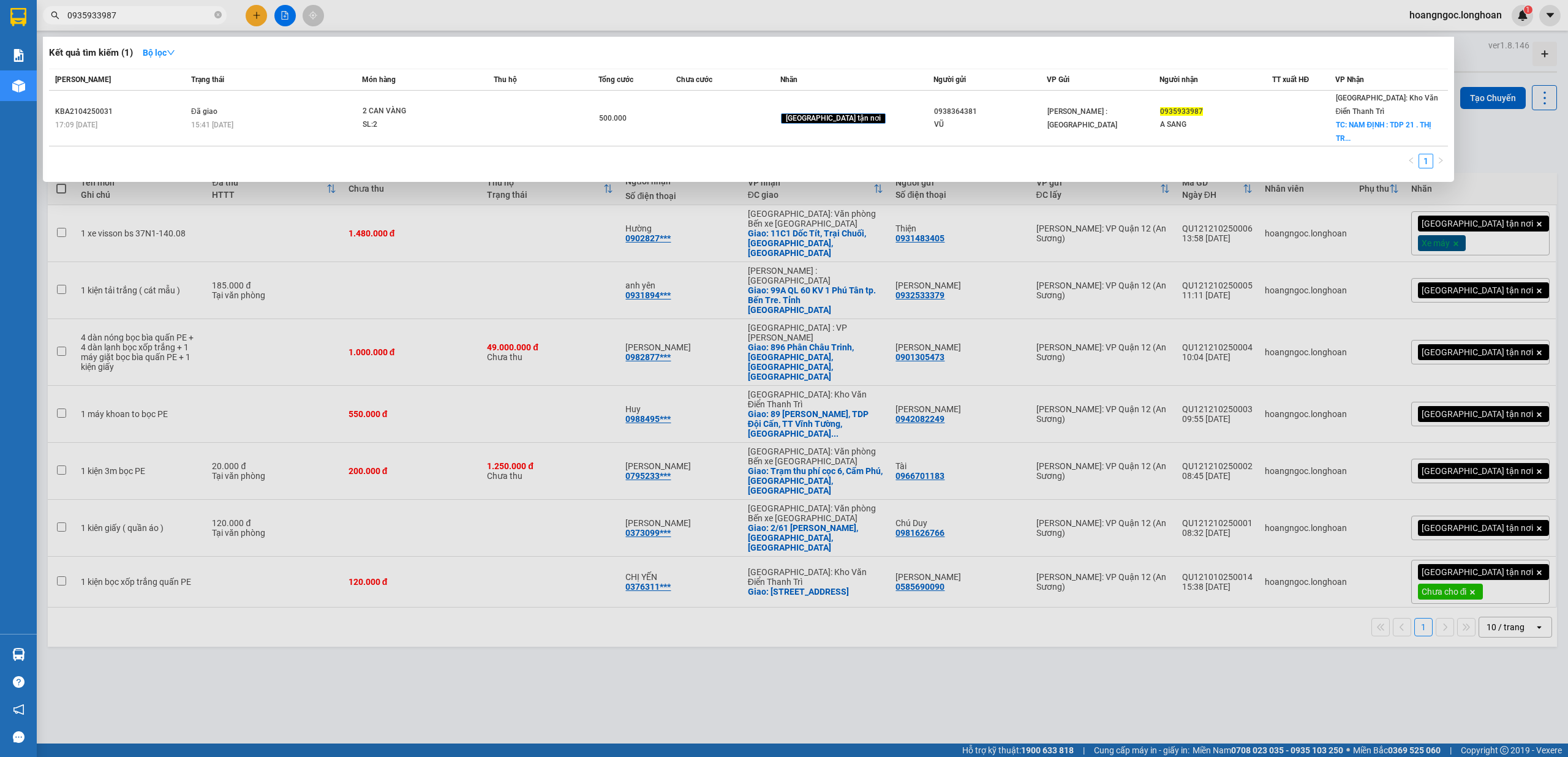
type input "0935933987"
